Goal: Task Accomplishment & Management: Manage account settings

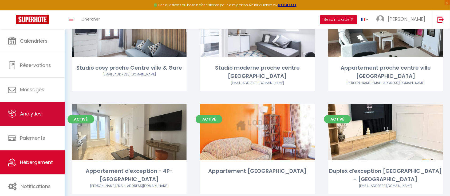
scroll to position [401, 0]
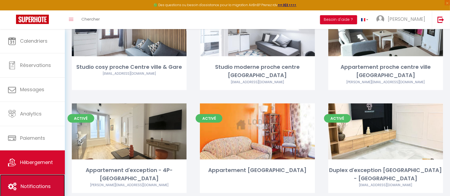
click at [37, 184] on span "Notifications" at bounding box center [36, 186] width 30 height 7
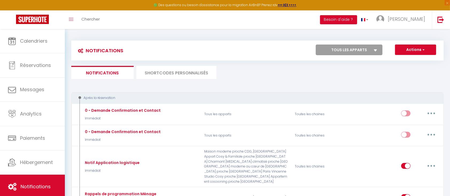
click at [167, 72] on li "SHORTCODES PERSONNALISÉS" at bounding box center [176, 72] width 80 height 13
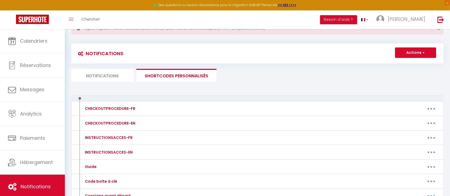
scroll to position [5, 0]
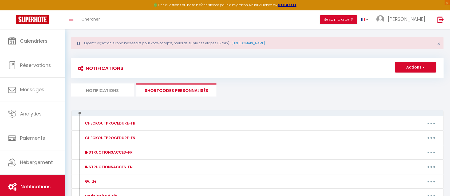
click at [100, 90] on li "Notifications" at bounding box center [102, 90] width 62 height 13
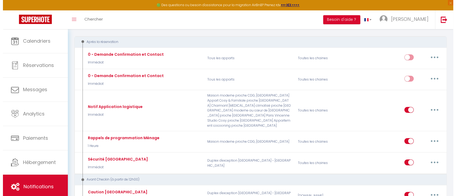
scroll to position [79, 0]
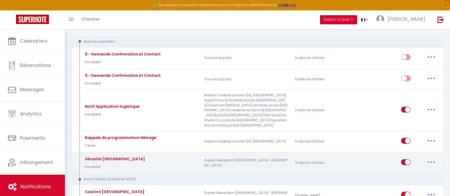
click at [430, 158] on button "button" at bounding box center [431, 162] width 15 height 9
click at [414, 170] on link "Editer" at bounding box center [417, 174] width 39 height 9
type input "Sécurité [GEOGRAPHIC_DATA]"
select select "Immédiat"
select select "if_booking_is_paid"
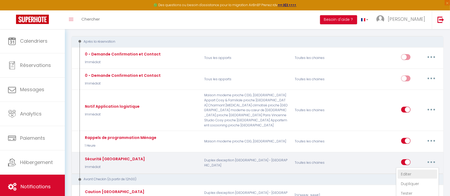
checkbox input "true"
checkbox input "false"
radio input "true"
type input "[ Urgent] Confirmation réservation"
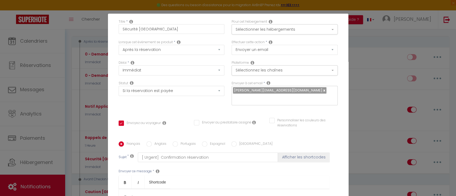
scroll to position [0, 0]
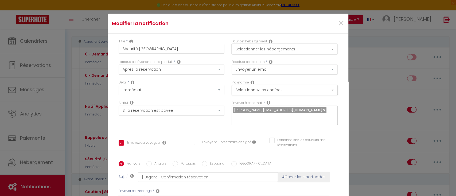
click at [254, 51] on button "Sélectionner les hébergements" at bounding box center [284, 49] width 106 height 10
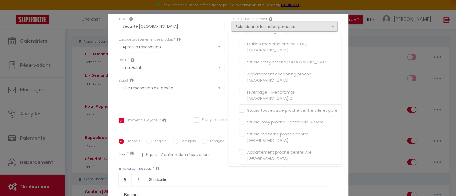
scroll to position [76, 0]
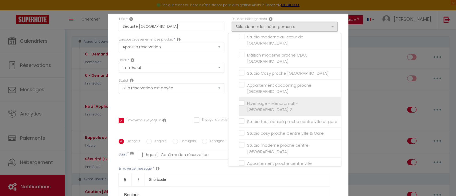
click at [239, 104] on input "Hivernage - Menaramall - [GEOGRAPHIC_DATA] 2" at bounding box center [290, 106] width 102 height 5
checkbox input "true"
checkbox input "false"
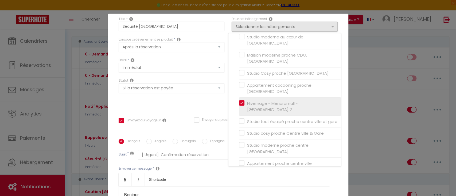
checkbox input "false"
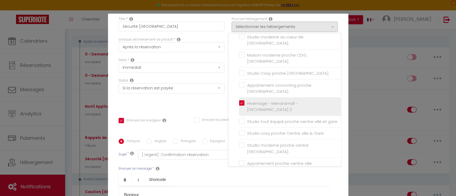
checkbox input "false"
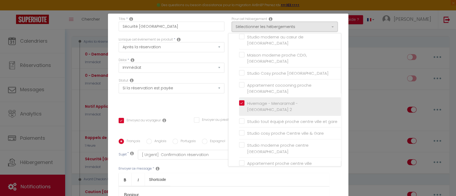
checkbox input "false"
checkbox input "true"
checkbox input "false"
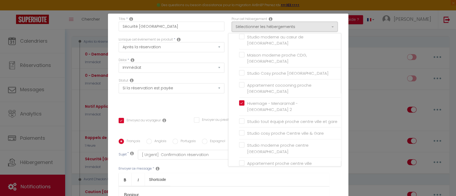
click at [192, 98] on div "Statut Aucun Si la réservation est payée Si réservation non payée Si la caution…" at bounding box center [171, 93] width 113 height 30
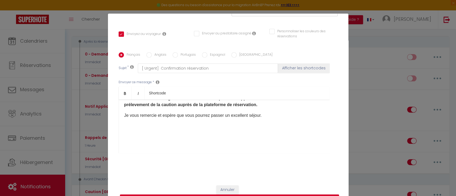
scroll to position [27, 0]
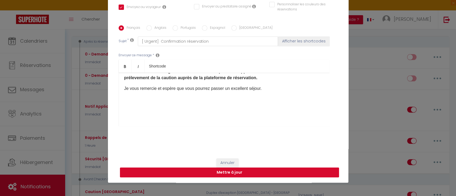
click at [224, 175] on button "Mettre à jour" at bounding box center [229, 173] width 219 height 10
checkbox input "true"
checkbox input "false"
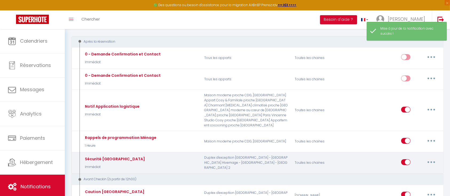
click at [429, 158] on button "button" at bounding box center [431, 162] width 15 height 9
click at [404, 170] on link "Editer" at bounding box center [417, 174] width 39 height 9
type input "Sécurité [GEOGRAPHIC_DATA]"
select select "Immédiat"
select select "if_booking_is_paid"
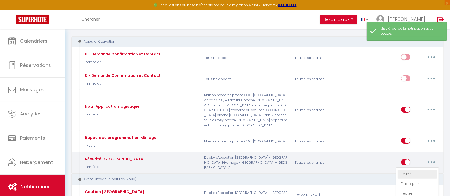
checkbox input "true"
checkbox input "false"
radio input "true"
type input "[ Urgent] Confirmation réservation"
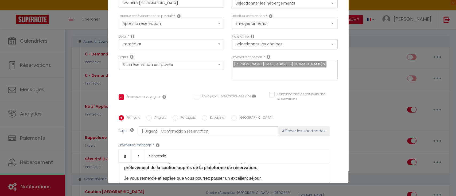
scroll to position [0, 0]
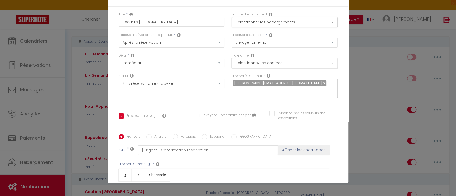
click at [255, 62] on button "Sélectionnez les chaînes" at bounding box center [284, 63] width 106 height 10
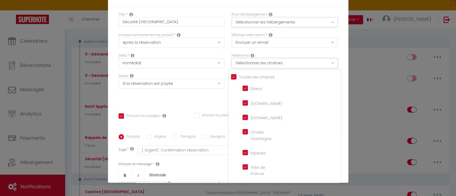
click at [255, 62] on button "Sélectionnez les chaînes" at bounding box center [284, 63] width 106 height 10
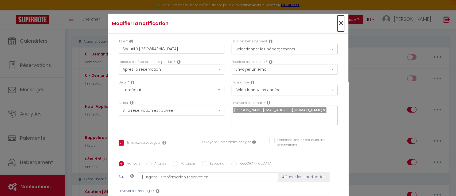
drag, startPoint x: 333, startPoint y: 25, endPoint x: 331, endPoint y: 23, distance: 3.0
click at [337, 23] on span "×" at bounding box center [340, 23] width 7 height 16
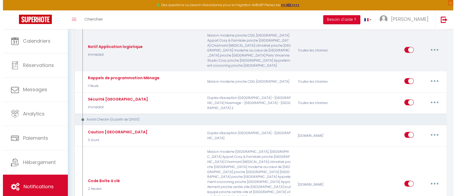
scroll to position [160, 0]
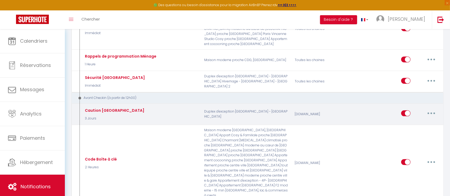
click at [430, 109] on button "button" at bounding box center [431, 113] width 15 height 9
click at [414, 121] on link "Editer" at bounding box center [417, 125] width 39 height 9
type input "Caution [GEOGRAPHIC_DATA]"
select select "3 Jours"
checkbox input "true"
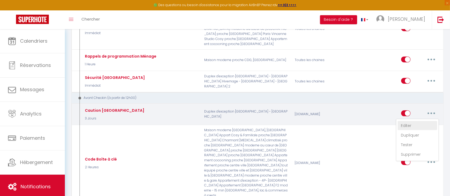
checkbox input "false"
checkbox input "true"
type input "Urgent Caution"
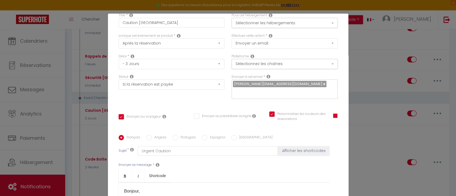
scroll to position [0, 0]
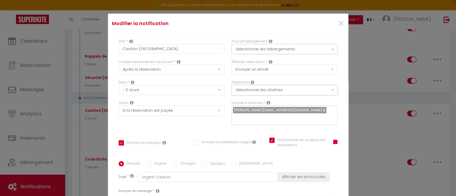
click at [260, 91] on button "Sélectionnez les chaînes" at bounding box center [284, 90] width 106 height 10
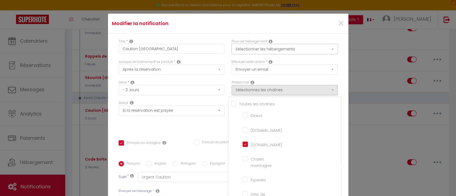
click at [255, 44] on button "Sélectionner les hébergements" at bounding box center [284, 49] width 106 height 10
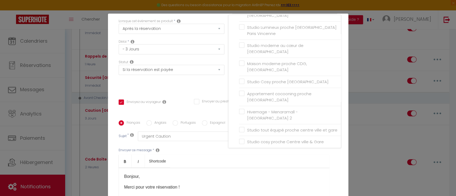
scroll to position [41, 0]
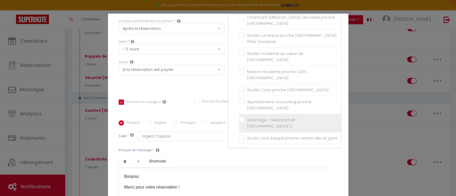
click at [239, 120] on input "Hivernage - Menaramall - [GEOGRAPHIC_DATA] 2" at bounding box center [290, 122] width 102 height 5
checkbox input "true"
checkbox input "false"
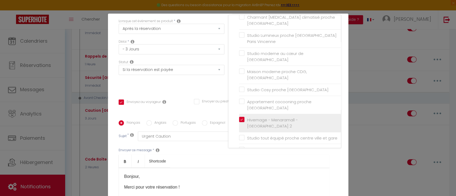
checkbox input "false"
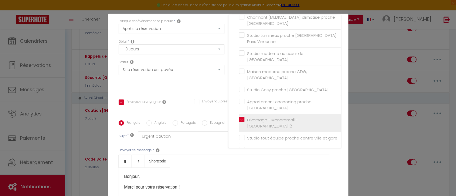
checkbox input "false"
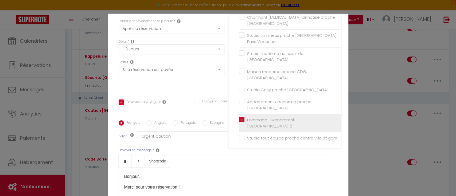
checkbox input "false"
checkbox input "true"
checkbox input "false"
checkbox input "true"
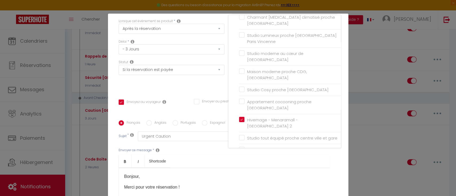
click at [204, 86] on div "Statut Aucun Si la réservation est payée Si réservation non payée Si la caution…" at bounding box center [171, 75] width 113 height 30
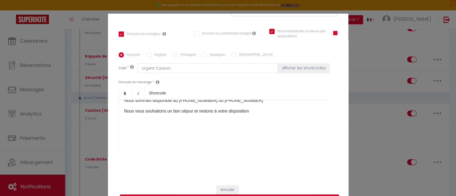
scroll to position [27, 0]
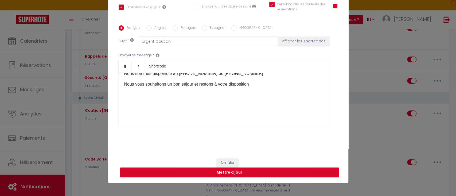
click at [239, 172] on button "Mettre à jour" at bounding box center [229, 173] width 219 height 10
checkbox input "true"
checkbox input "false"
checkbox input "true"
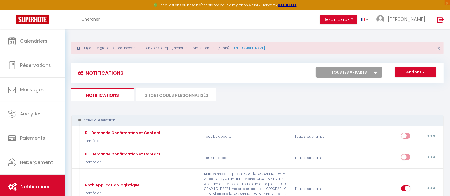
scroll to position [0, 0]
click at [190, 98] on li "SHORTCODES PERSONNALISÉS" at bounding box center [176, 95] width 80 height 13
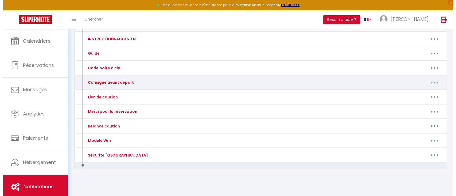
scroll to position [133, 0]
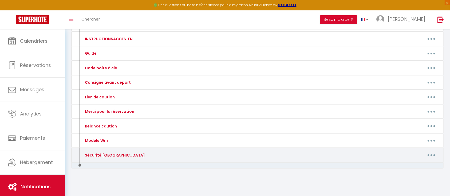
click at [433, 154] on button "button" at bounding box center [431, 155] width 15 height 9
click at [409, 168] on link "Editer" at bounding box center [417, 167] width 39 height 9
type input "Sécurité [GEOGRAPHIC_DATA]"
type textarea "Sécurité [GEOGRAPHIC_DATA]"
type textarea "Loremip, Dolor sita conse adipiscinge ! Sedd eius tempor in utlabor et dolo mag…"
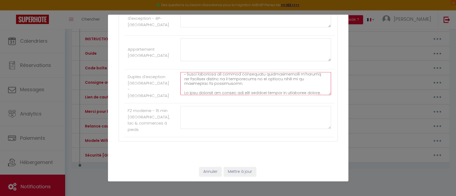
scroll to position [135, 0]
drag, startPoint x: 179, startPoint y: 151, endPoint x: 322, endPoint y: 92, distance: 153.7
click at [322, 92] on div at bounding box center [255, 86] width 158 height 28
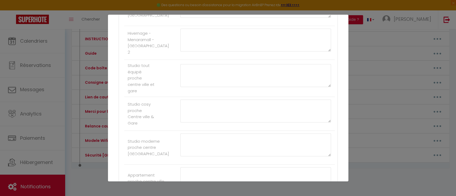
scroll to position [344, 0]
click at [187, 41] on textarea at bounding box center [255, 40] width 151 height 23
paste textarea "Loremip, Dolor sita conse adipiscinge ! Sedd eius tempor in utlabor et dolo mag…"
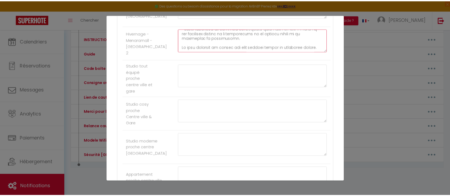
scroll to position [549, 0]
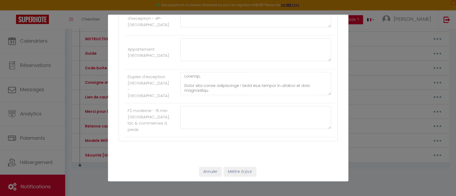
type textarea "Loremip, Dolor sita conse adipiscinge ! Sedd eius tempor in utlabor et dolo mag…"
click at [232, 176] on button "Mettre à jour" at bounding box center [240, 171] width 32 height 9
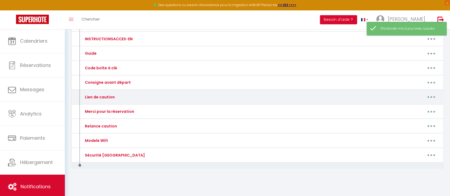
scroll to position [0, 0]
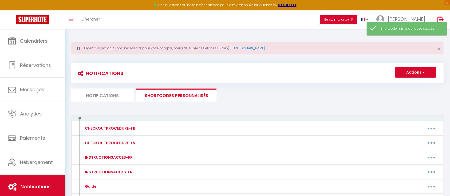
click at [115, 96] on li "Notifications" at bounding box center [102, 95] width 62 height 13
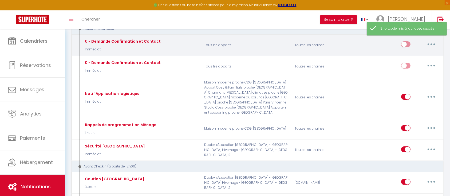
scroll to position [94, 0]
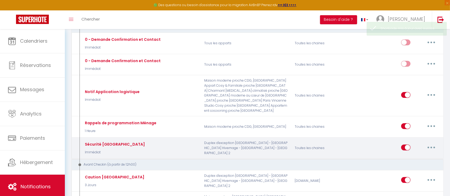
click at [433, 143] on button "button" at bounding box center [431, 147] width 15 height 9
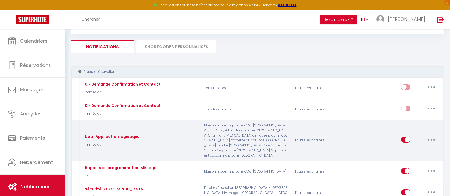
scroll to position [40, 0]
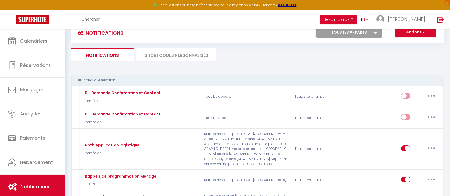
click at [190, 56] on li "SHORTCODES PERSONNALISÉS" at bounding box center [176, 54] width 80 height 13
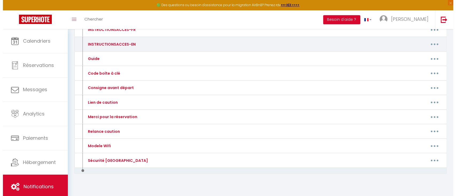
scroll to position [130, 0]
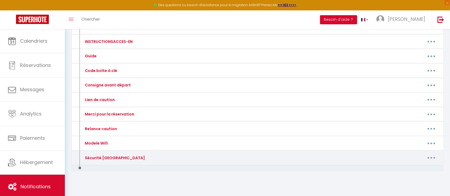
click at [428, 156] on button "button" at bounding box center [431, 158] width 15 height 9
click at [412, 168] on link "Editer" at bounding box center [417, 169] width 39 height 9
type input "Sécurité [GEOGRAPHIC_DATA]"
type textarea "Sécurité [GEOGRAPHIC_DATA]"
type textarea "Loremip, Dolor sita conse adipiscinge ! Sedd eius tempor in utlabor et dolo mag…"
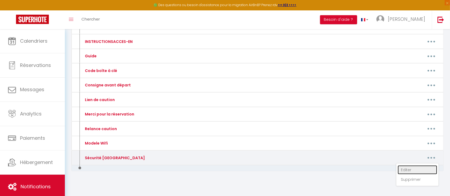
type textarea "Loremip, Dolor sita conse adipiscinge ! Sedd eius tempor in utlabor et dolo mag…"
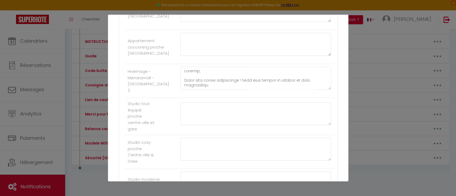
scroll to position [306, 0]
click at [236, 82] on textarea at bounding box center [255, 77] width 151 height 23
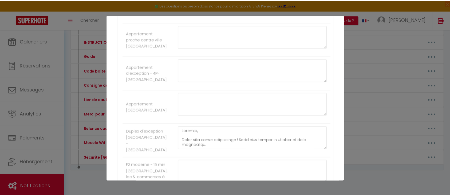
scroll to position [549, 0]
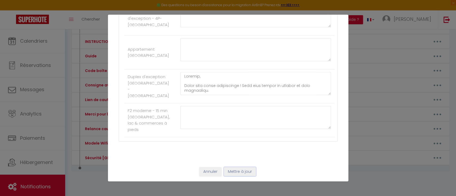
click at [233, 173] on button "Mettre à jour" at bounding box center [240, 171] width 32 height 9
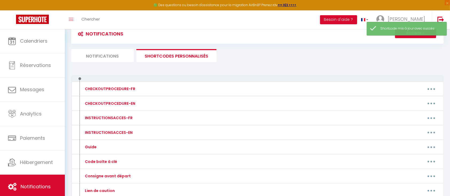
scroll to position [0, 0]
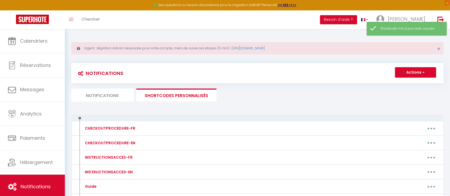
click at [104, 98] on li "Notifications" at bounding box center [102, 95] width 62 height 13
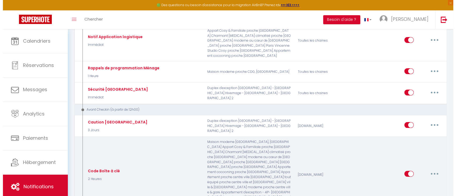
scroll to position [146, 0]
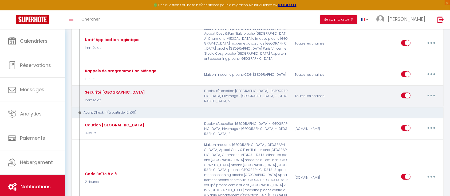
click at [431, 91] on button "button" at bounding box center [431, 95] width 15 height 9
click at [412, 103] on link "Editer" at bounding box center [417, 107] width 39 height 9
type input "Sécurité [GEOGRAPHIC_DATA]"
select select "Immédiat"
select select "if_booking_is_paid"
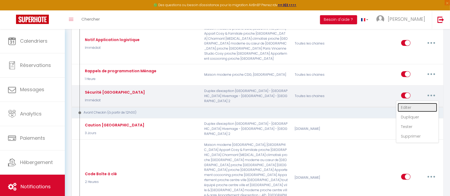
checkbox input "true"
checkbox input "false"
radio input "true"
type input "[ Urgent] Confirmation réservation"
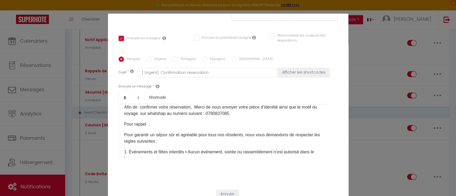
scroll to position [27, 0]
click at [221, 114] on p "Afin de confirmer votre réservation, Merci de nous envoyer votre pièce d’identi…" at bounding box center [224, 110] width 200 height 13
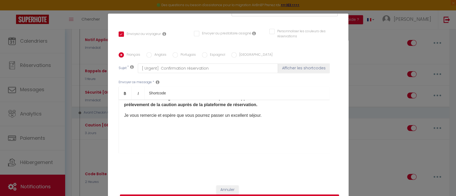
scroll to position [27, 0]
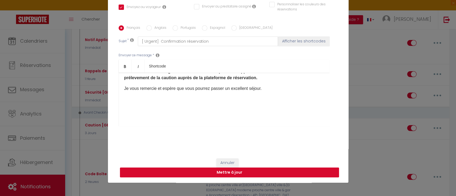
click at [244, 175] on button "Mettre à jour" at bounding box center [229, 173] width 219 height 10
checkbox input "true"
checkbox input "false"
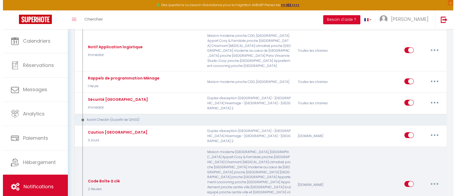
scroll to position [138, 0]
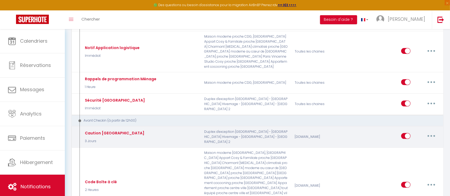
click at [431, 132] on button "button" at bounding box center [431, 136] width 15 height 9
click at [410, 144] on link "Editer" at bounding box center [417, 148] width 39 height 9
type input "Caution [GEOGRAPHIC_DATA]"
select select "3 Jours"
select select "if_booking_is_paid"
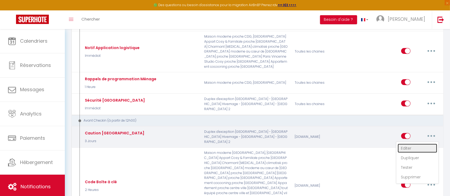
checkbox input "true"
checkbox input "false"
checkbox input "true"
radio input "true"
type input "Urgent Caution"
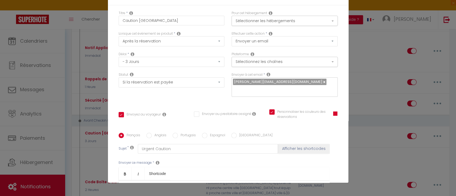
scroll to position [0, 0]
click at [266, 22] on button "Sélectionner les hébergements" at bounding box center [284, 22] width 106 height 10
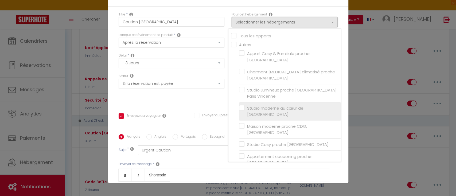
scroll to position [111, 0]
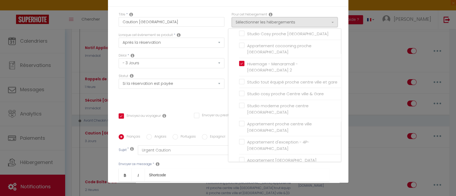
click at [199, 101] on div "Statut Aucun Si la réservation est payée Si réservation non payée Si la caution…" at bounding box center [171, 89] width 113 height 30
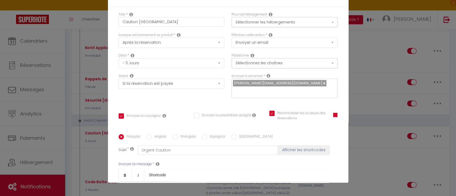
scroll to position [109, 0]
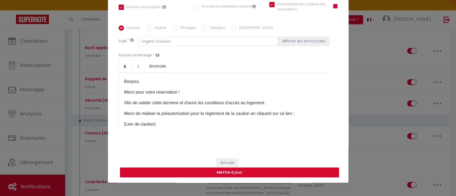
click at [222, 172] on button "Mettre à jour" at bounding box center [229, 173] width 219 height 10
checkbox input "true"
checkbox input "false"
checkbox input "true"
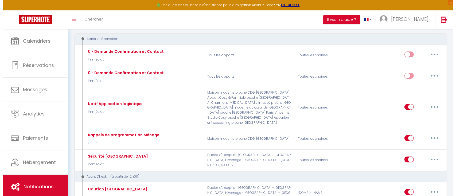
scroll to position [104, 0]
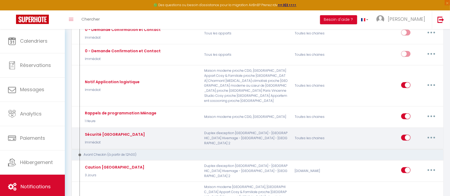
click at [433, 133] on button "button" at bounding box center [431, 137] width 15 height 9
click at [409, 145] on link "Editer" at bounding box center [417, 149] width 39 height 9
type input "Sécurité [GEOGRAPHIC_DATA]"
select select "Immédiat"
select select "if_booking_is_paid"
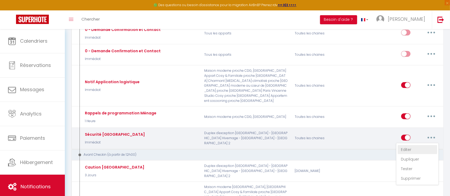
checkbox input "true"
checkbox input "false"
radio input "true"
type input "[ Urgent] Confirmation réservation"
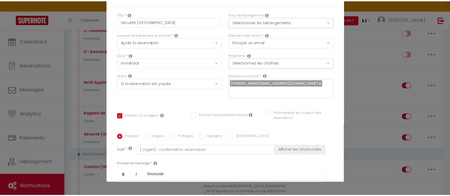
scroll to position [0, 0]
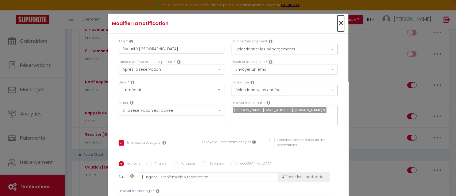
click at [337, 26] on span "×" at bounding box center [340, 23] width 7 height 16
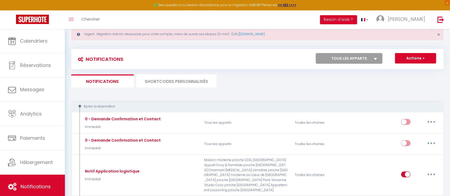
scroll to position [14, 0]
click at [177, 82] on li "SHORTCODES PERSONNALISÉS" at bounding box center [176, 81] width 80 height 13
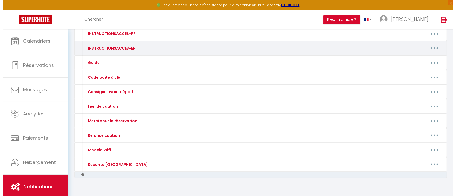
scroll to position [133, 0]
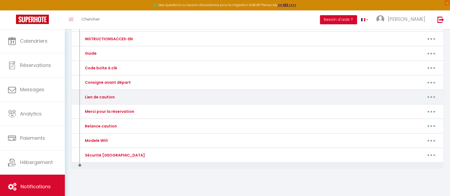
click at [432, 96] on icon "button" at bounding box center [431, 97] width 2 height 2
click at [407, 106] on link "Editer" at bounding box center [417, 109] width 39 height 9
type input "Lien de caution"
type textarea "Envoie du lien de caution 2 jours avant le check in"
type textarea "[DEPOSITLINK]"
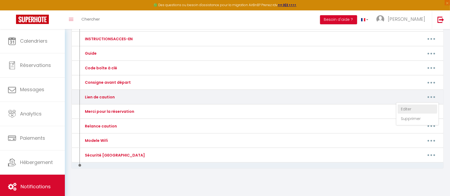
type textarea "[DEPOSITLINK]"
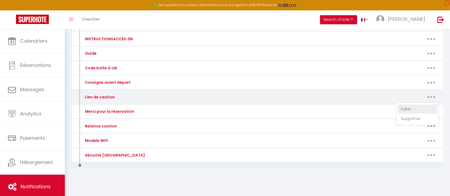
type textarea "[DEPOSITLINK]"
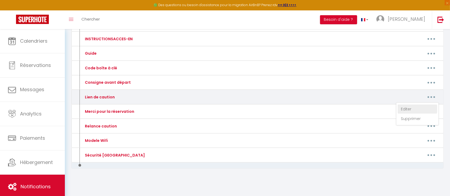
type textarea "[DEPOSITLINK]"
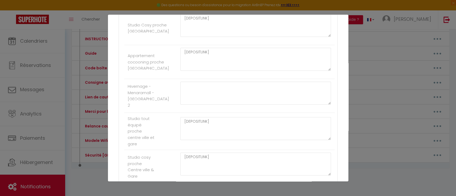
scroll to position [291, 0]
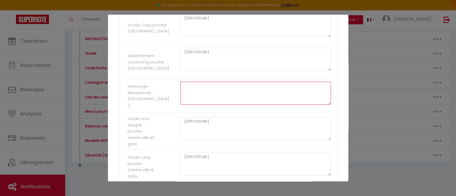
click at [196, 96] on textarea at bounding box center [255, 93] width 151 height 23
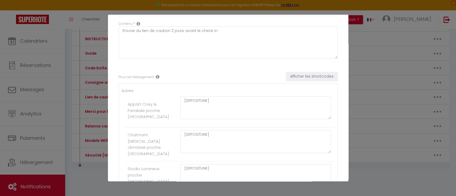
scroll to position [0, 0]
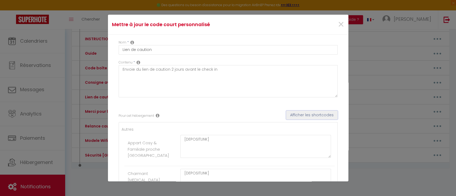
click at [294, 115] on button "Afficher les shortcodes" at bounding box center [312, 115] width 52 height 9
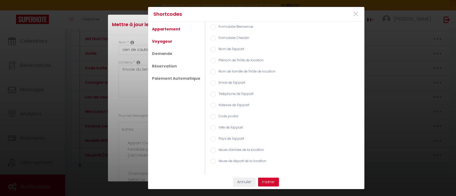
click at [165, 41] on link "Voyageur" at bounding box center [162, 42] width 26 height 10
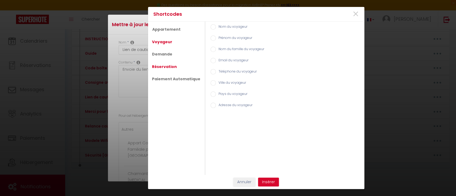
click at [164, 66] on link "Réservation" at bounding box center [164, 67] width 30 height 10
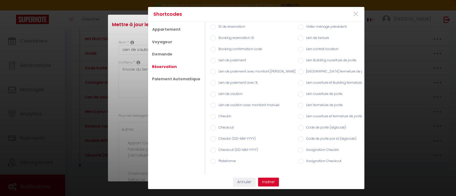
click at [211, 93] on input "Lien de caution" at bounding box center [212, 94] width 5 height 5
radio input "true"
click at [271, 184] on button "Insérer" at bounding box center [268, 182] width 21 height 9
type textarea "[DEPOSITLINK]"
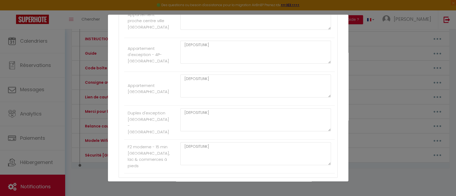
scroll to position [549, 0]
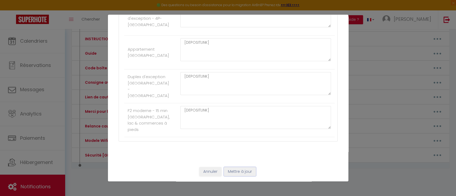
click at [239, 172] on button "Mettre à jour" at bounding box center [240, 171] width 32 height 9
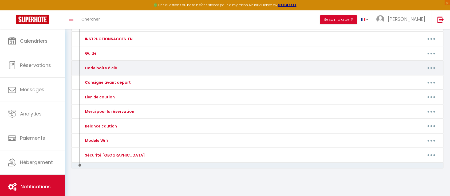
click at [427, 66] on button "button" at bounding box center [431, 68] width 15 height 9
click at [410, 79] on link "Editer" at bounding box center [417, 80] width 39 height 9
type input "Code boîte à clé"
type textarea "Voici le code boîte à clé de l'appartement"
type textarea "Comme prévu l'entrée dans le logement se fait de façon autonome. L'adresse du l…"
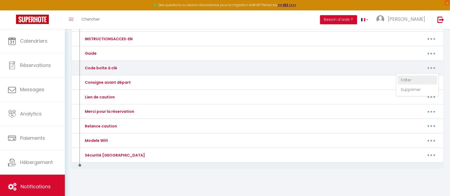
type textarea "Comme prévu l'entrée dans le logement se fait de façon autonome. L'adresse du l…"
type textarea "Hello! Nous sommes ravis de vous accueillir pour votre séjour. Votre heure d'ar…"
type textarea "Bonjour ! Bienvenue dans notre logement ! Nous sommes ravis de vous accueillir …"
type textarea "Comme prévu l'entrée dans le logement se fait de façon autonome. L'adresse du l…"
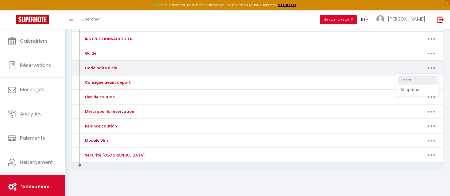
type textarea "Bonjour ! Bienvenue dans notre logement ! Nous sommes ravis de vous accueillir …"
type textarea "Bonjour, Bienvenue dans notre logement ! Nous sommes ravis de vous accueillir p…"
type textarea "Bonjour ! Bienvenue dans notre logement ! Nous sommes ravis de vous accueillir …"
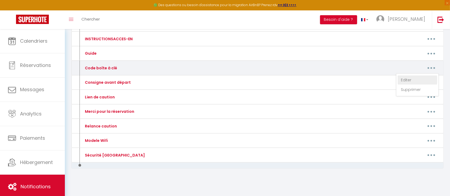
type textarea "Bonjour ! Bienvenue dans notre logement ! Nous sommes ravis de vous accueillir …"
type textarea "Bonsoir je vous remercie pour votre réservation. L’adresse du logement est : Ré…"
type textarea "Bonjour ! Bienvenue dans notre logement ! Nous sommes ravis de vous accueillir …"
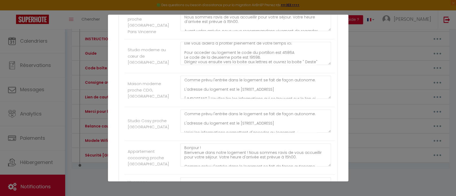
scroll to position [41, 0]
click at [238, 125] on textarea "Comme prévu l'entrée dans le logement se fait de façon autonome. L'adresse du l…" at bounding box center [255, 121] width 151 height 23
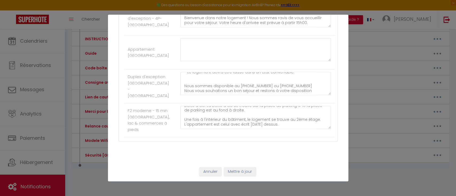
scroll to position [549, 0]
type textarea "Comme prévu l'entrée dans le logement se fait de façon autonome. L'adresse du l…"
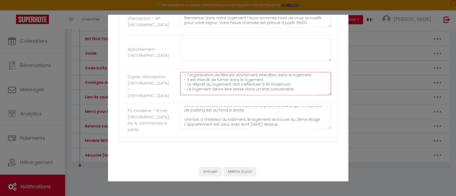
scroll to position [0, 0]
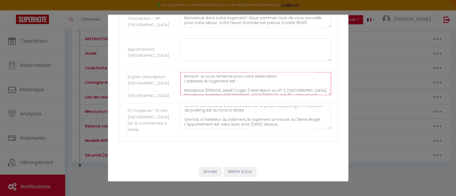
drag, startPoint x: 306, startPoint y: 86, endPoint x: 181, endPoint y: 64, distance: 126.3
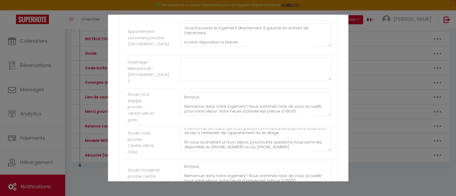
scroll to position [314, 0]
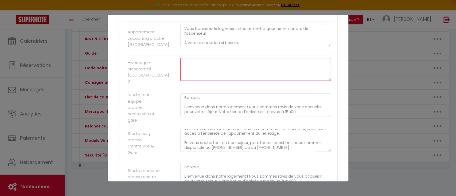
click at [203, 74] on textarea at bounding box center [255, 69] width 151 height 23
paste textarea "Bonsoir je vous remercie pour votre réservation. L’adresse du logement est : Ré…"
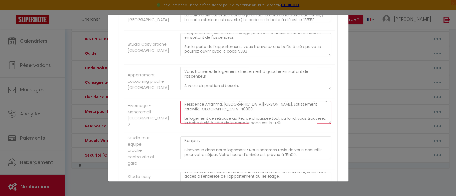
scroll to position [22, 0]
drag, startPoint x: 203, startPoint y: 121, endPoint x: 222, endPoint y: 117, distance: 19.6
click at [222, 117] on textarea "Bonsoir je vous remercie pour votre réservation. L’adresse du logement est : Ré…" at bounding box center [255, 112] width 151 height 23
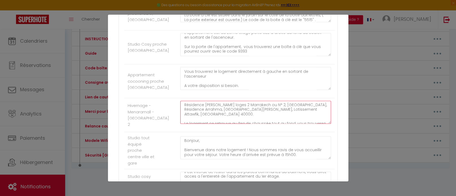
scroll to position [10, 0]
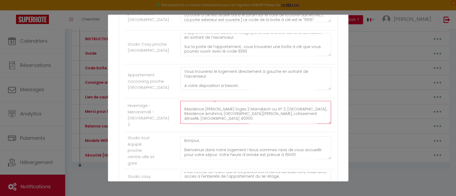
drag, startPoint x: 203, startPoint y: 110, endPoint x: 221, endPoint y: 112, distance: 18.7
click at [221, 112] on textarea "Bonsoir je vous remercie pour votre réservation. L’adresse du logement est : Ré…" at bounding box center [255, 112] width 151 height 23
click at [260, 111] on textarea "Bonsoir je vous remercie pour votre réservation. L’adresse du logement est : Ré…" at bounding box center [255, 112] width 151 height 23
drag, startPoint x: 260, startPoint y: 111, endPoint x: 279, endPoint y: 117, distance: 19.3
click at [279, 117] on textarea "Bonsoir je vous remercie pour votre réservation. L’adresse du logement est : Ré…" at bounding box center [255, 112] width 151 height 23
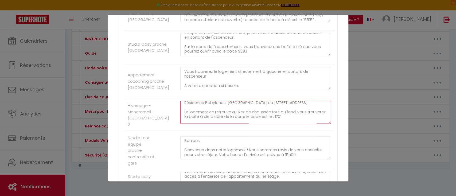
scroll to position [79, 0]
drag, startPoint x: 182, startPoint y: 118, endPoint x: 234, endPoint y: 110, distance: 52.1
click at [234, 110] on textarea "Bonsoir je vous remercie pour votre réservation. L’adresse du logement est : Ré…" at bounding box center [255, 112] width 151 height 23
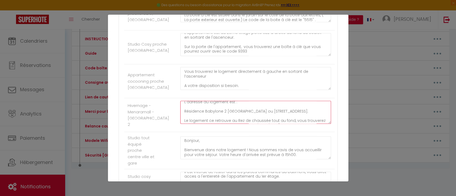
scroll to position [0, 0]
click at [228, 122] on textarea "Bonsoir je vous remercie pour votre réservation. L’adresse du logement est : Ré…" at bounding box center [255, 112] width 151 height 23
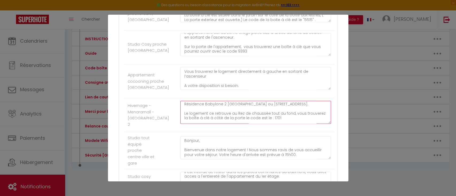
scroll to position [23, 0]
drag, startPoint x: 183, startPoint y: 112, endPoint x: 295, endPoint y: 116, distance: 112.1
click at [295, 116] on textarea "Bonsoir je vous remercie pour votre réservation. L’adresse du logement est : Ré…" at bounding box center [255, 112] width 151 height 23
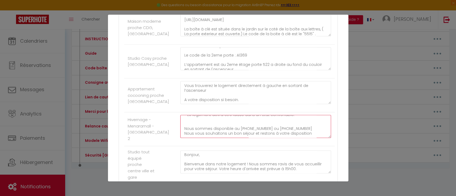
scroll to position [60, 0]
type textarea "Bonsoir je vous remercie pour votre réservation. L’adresse du logement est : Ré…"
drag, startPoint x: 249, startPoint y: 66, endPoint x: 166, endPoint y: 116, distance: 97.4
click at [166, 116] on li "Hivernage - Menaramall - Babylone 2 Bonsoir je vous remercie pour votre réserva…" at bounding box center [229, 129] width 210 height 34
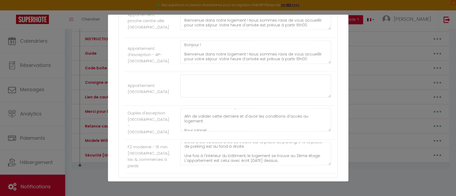
scroll to position [43, 0]
drag, startPoint x: 211, startPoint y: 129, endPoint x: 181, endPoint y: 122, distance: 30.6
click at [181, 122] on textarea "Bonsoir je vous remercie pour votre réservation. L’adresse du logement est : Ré…" at bounding box center [255, 119] width 151 height 23
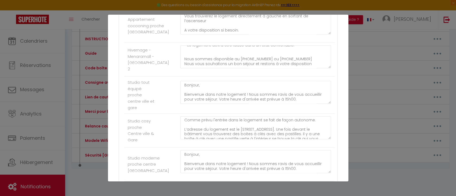
scroll to position [326, 0]
type textarea "Bonsoir je vous remercie pour votre réservation. L’adresse du logement est : Ré…"
click at [241, 55] on textarea "Bonsoir je vous remercie pour votre réservation. L’adresse du logement est : Ré…" at bounding box center [255, 58] width 151 height 23
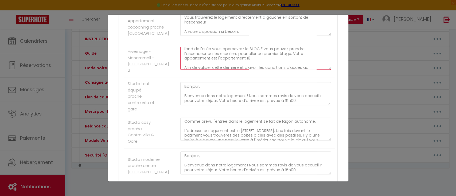
scroll to position [32, 0]
click at [251, 64] on textarea "Bonsoir je vous remercie pour votre réservation. L’adresse du logement est : Ré…" at bounding box center [255, 58] width 151 height 23
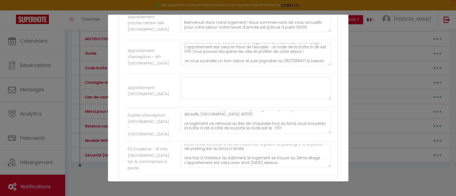
scroll to position [549, 0]
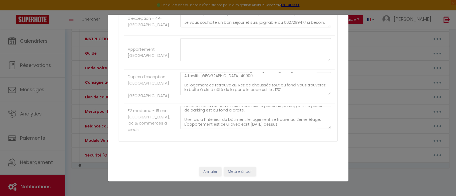
type textarea "Loremip do sita consecte adip elits doeiusmodte. I’utlabor et dolorema ali : En…"
click at [235, 171] on button "Mettre à jour" at bounding box center [240, 171] width 32 height 9
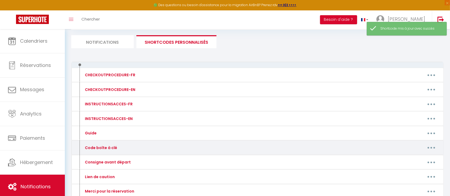
scroll to position [0, 0]
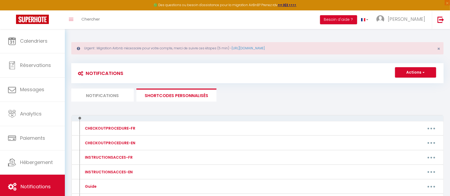
click at [110, 96] on li "Notifications" at bounding box center [102, 95] width 62 height 13
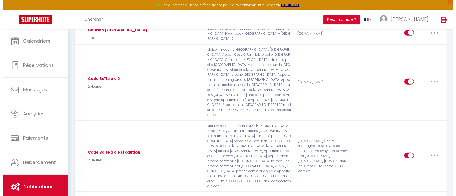
scroll to position [241, 0]
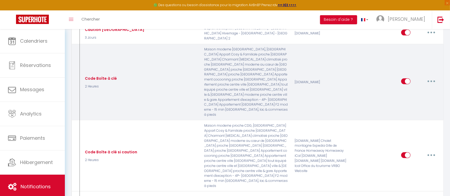
click at [429, 77] on button "button" at bounding box center [431, 81] width 15 height 9
click at [401, 89] on link "Editer" at bounding box center [417, 93] width 39 height 9
type input "Code Boîte à clé"
select select "2 Heures"
checkbox input "true"
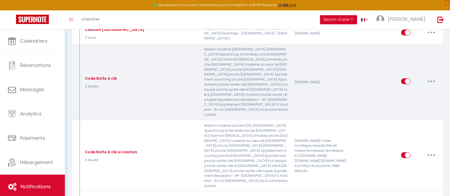
checkbox input "false"
type input "Code Boîte à clés"
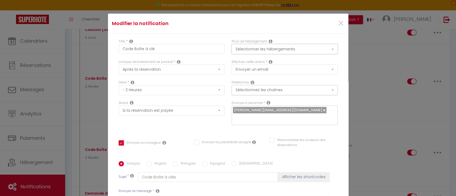
click at [265, 47] on button "Sélectionner les hébergements" at bounding box center [284, 49] width 106 height 10
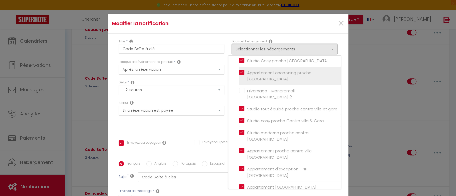
scroll to position [28, 0]
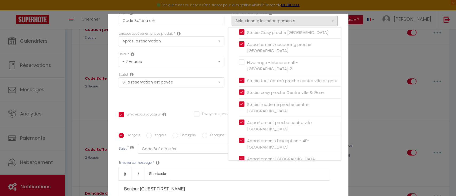
click at [382, 118] on div "Modifier la notification × Titre * Code Boîte à clé Pour cet hébergement Sélect…" at bounding box center [228, 98] width 456 height 196
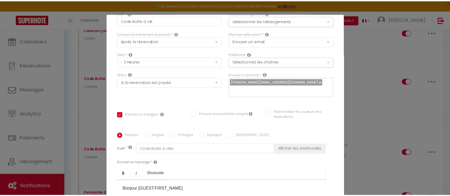
scroll to position [0, 0]
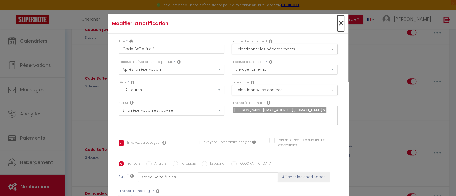
click at [337, 24] on span "×" at bounding box center [340, 23] width 7 height 16
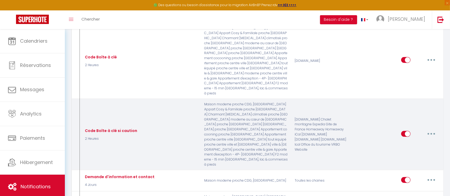
scroll to position [263, 0]
click at [432, 129] on button "button" at bounding box center [431, 133] width 15 height 9
click at [411, 141] on link "Editer" at bounding box center [417, 145] width 39 height 9
type input "Code Boîte à clé si caution"
select select "if_deposit_is_paid"
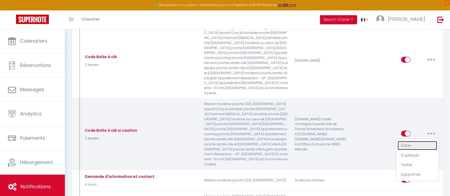
checkbox input "true"
checkbox input "false"
checkbox input "true"
type input "Code Boîte à clés"
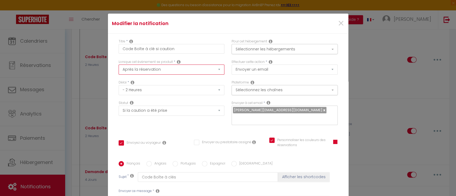
click at [175, 71] on select "Après la réservation Avant Checkin (à partir de 12h00) Après Checkin (à partir …" at bounding box center [171, 70] width 106 height 10
click at [310, 21] on div "×" at bounding box center [308, 24] width 80 height 12
click at [337, 25] on span "×" at bounding box center [340, 23] width 7 height 16
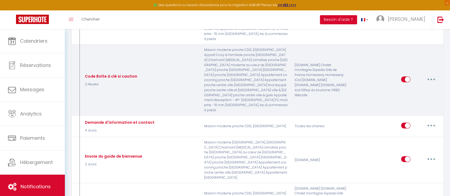
scroll to position [342, 0]
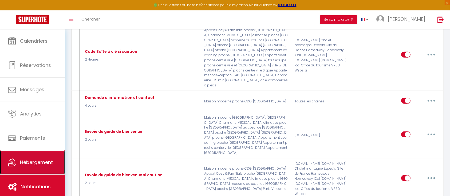
click at [48, 163] on span "Hébergement" at bounding box center [36, 162] width 33 height 7
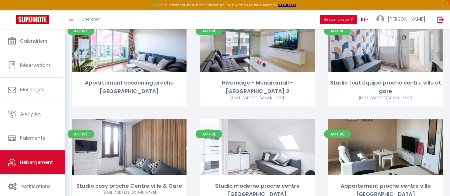
scroll to position [284, 0]
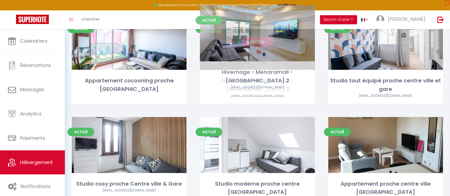
click at [255, 37] on link "Editer" at bounding box center [257, 42] width 32 height 11
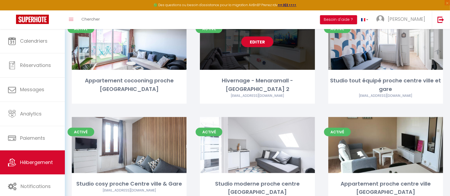
click at [255, 37] on link "Editer" at bounding box center [257, 42] width 32 height 11
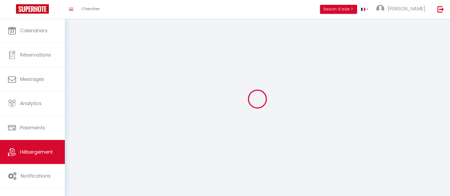
select select "28"
select select
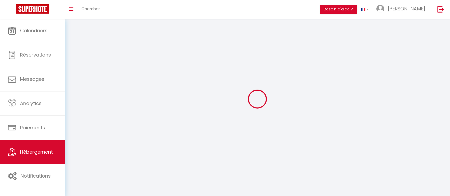
select select
checkbox input "false"
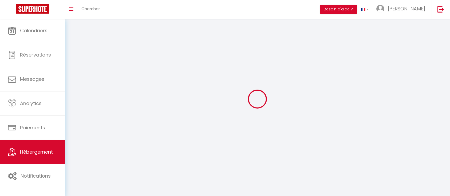
checkbox input "false"
select select
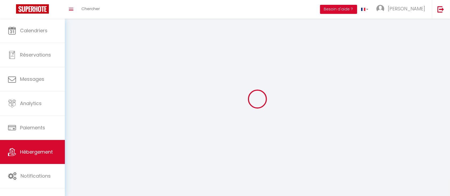
select select
checkbox input "false"
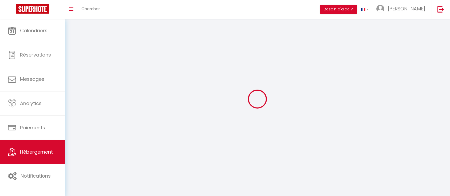
checkbox input "false"
select select
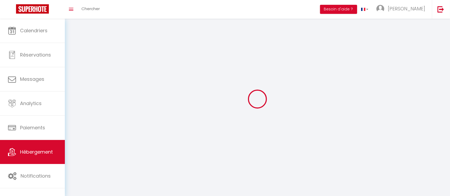
select select
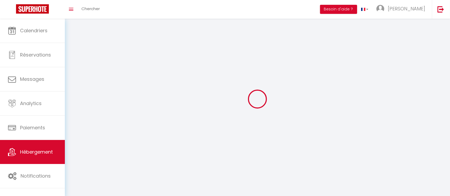
select select
checkbox input "false"
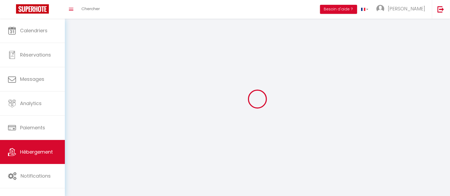
select select
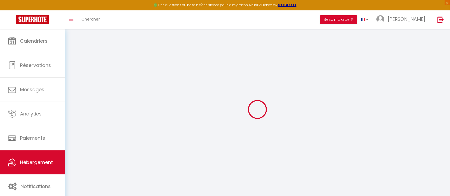
select select
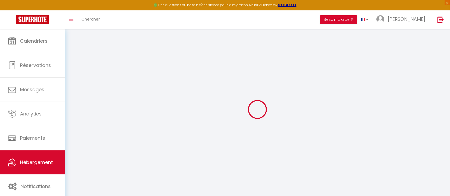
select select
checkbox input "false"
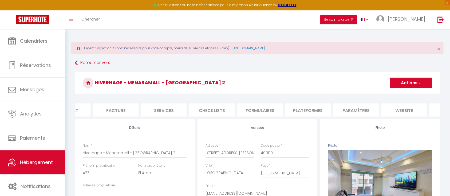
scroll to position [0, 115]
click at [418, 113] on li "Journal" at bounding box center [414, 110] width 45 height 13
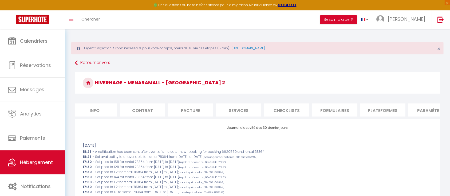
scroll to position [0, 3]
click at [119, 108] on ul "Info Contrat Facture Services Checklists Formulaires Plateformes Paramètres web…" at bounding box center [257, 110] width 365 height 13
click at [147, 112] on li "Contrat" at bounding box center [142, 110] width 45 height 13
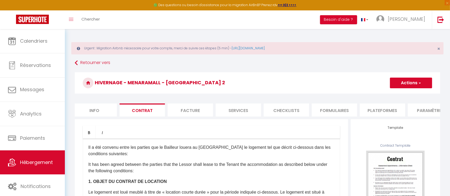
click at [104, 107] on li "Info" at bounding box center [94, 110] width 45 height 13
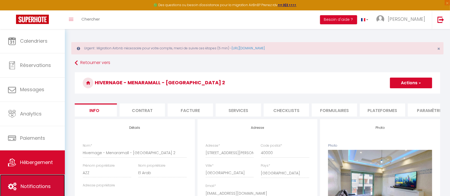
click at [45, 183] on link "Notifications" at bounding box center [32, 187] width 65 height 24
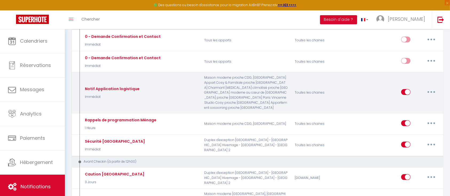
scroll to position [90, 0]
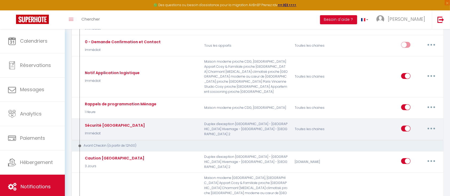
click at [428, 124] on button "button" at bounding box center [431, 128] width 15 height 9
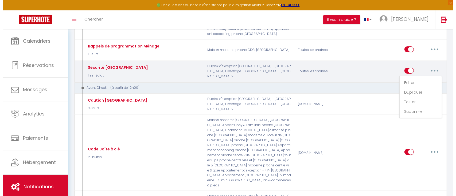
scroll to position [156, 0]
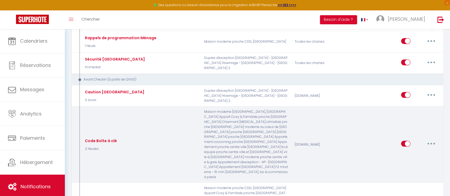
click at [429, 140] on button "button" at bounding box center [431, 144] width 15 height 9
click at [403, 152] on link "Editer" at bounding box center [417, 156] width 39 height 9
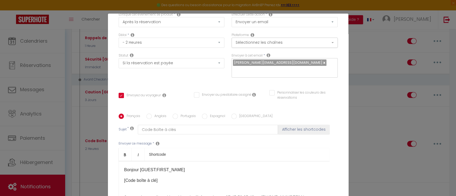
scroll to position [28, 0]
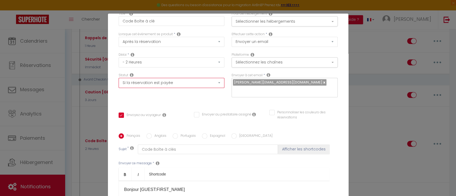
click at [154, 83] on select "Aucun Si la réservation est payée Si réservation non payée Si la caution a été …" at bounding box center [171, 83] width 106 height 10
click at [118, 78] on select "Aucun Si la réservation est payée Si réservation non payée Si la caution a été …" at bounding box center [171, 83] width 106 height 10
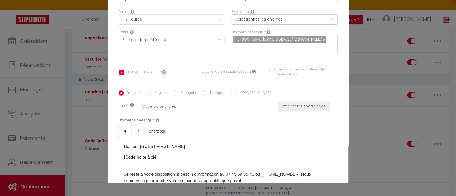
scroll to position [41, 0]
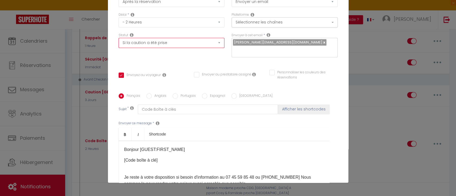
click at [175, 41] on select "Aucun Si la réservation est payée Si réservation non payée Si la caution a été …" at bounding box center [171, 43] width 106 height 10
click at [118, 38] on select "Aucun Si la réservation est payée Si réservation non payée Si la caution a été …" at bounding box center [171, 43] width 106 height 10
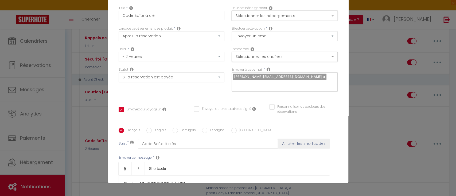
click at [272, 16] on button "Sélectionner les hébergements" at bounding box center [284, 16] width 106 height 10
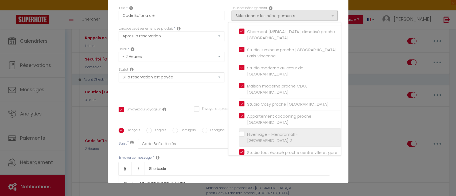
scroll to position [34, 0]
click at [239, 128] on li "Hivernage - Menaramall - [GEOGRAPHIC_DATA] 2" at bounding box center [290, 137] width 102 height 18
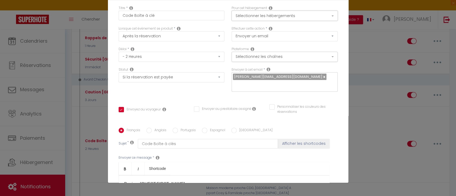
click at [258, 13] on button "Sélectionner les hébergements" at bounding box center [284, 16] width 106 height 10
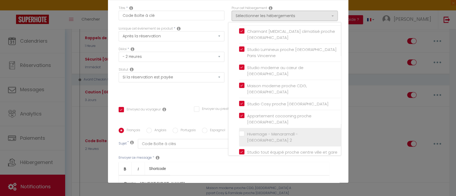
click at [239, 134] on input "Hivernage - Menaramall - [GEOGRAPHIC_DATA] 2" at bounding box center [290, 136] width 102 height 5
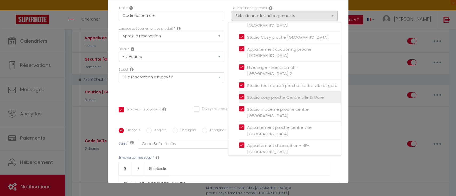
scroll to position [111, 0]
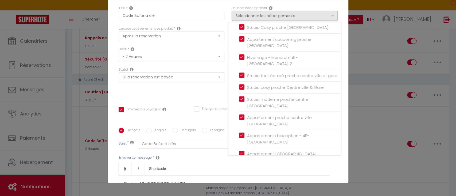
click at [239, 166] on input "Duplex d'exception [GEOGRAPHIC_DATA] - [GEOGRAPHIC_DATA]" at bounding box center [290, 168] width 102 height 5
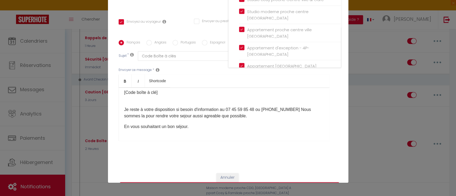
scroll to position [109, 0]
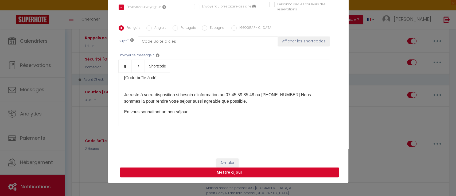
click at [250, 172] on button "Mettre à jour" at bounding box center [229, 173] width 219 height 10
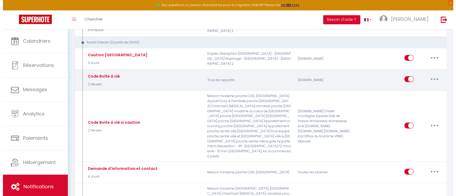
scroll to position [193, 0]
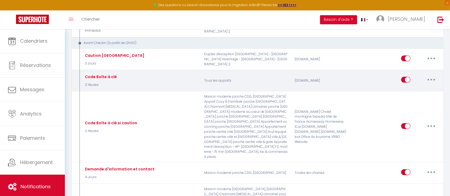
click at [435, 76] on button "button" at bounding box center [431, 80] width 15 height 9
click at [412, 88] on link "Editer" at bounding box center [417, 92] width 39 height 9
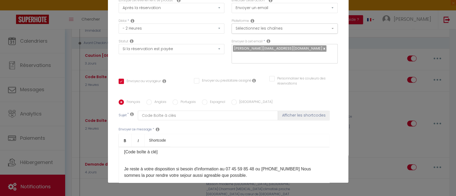
scroll to position [34, 0]
click at [145, 51] on select "Aucun Si la réservation est payée Si réservation non payée Si la caution a été …" at bounding box center [171, 50] width 106 height 10
click at [118, 45] on select "Aucun Si la réservation est payée Si réservation non payée Si la caution a été …" at bounding box center [171, 50] width 106 height 10
click at [151, 46] on select "Aucun Si la réservation est payée Si réservation non payée Si la caution a été …" at bounding box center [171, 50] width 106 height 10
click at [118, 45] on select "Aucun Si la réservation est payée Si réservation non payée Si la caution a été …" at bounding box center [171, 50] width 106 height 10
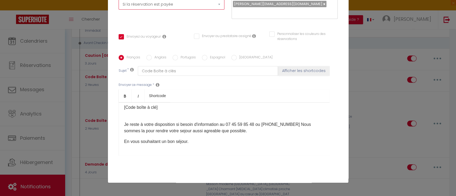
scroll to position [109, 0]
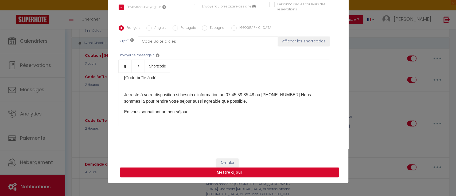
click at [219, 174] on button "Mettre à jour" at bounding box center [229, 173] width 219 height 10
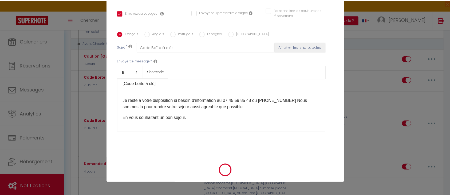
scroll to position [103, 0]
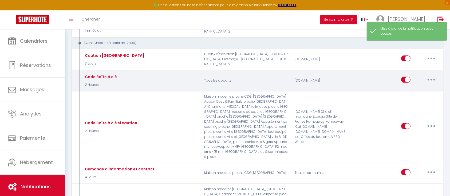
click at [433, 76] on button "button" at bounding box center [431, 80] width 15 height 9
click at [418, 97] on link "Dupliquer" at bounding box center [417, 101] width 39 height 9
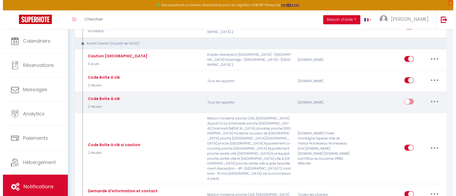
scroll to position [191, 0]
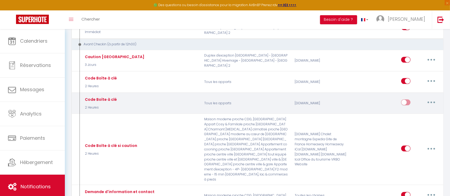
click at [430, 102] on icon "button" at bounding box center [431, 103] width 2 height 2
click at [406, 110] on link "Editer" at bounding box center [417, 114] width 39 height 9
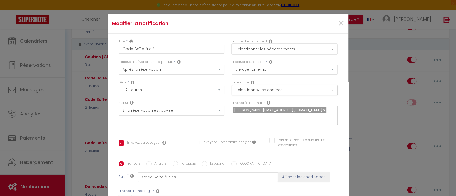
click at [251, 50] on button "Sélectionner les hébergements" at bounding box center [284, 49] width 106 height 10
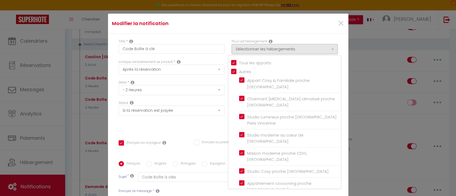
click at [231, 63] on input "Tous les apparts" at bounding box center [286, 62] width 110 height 5
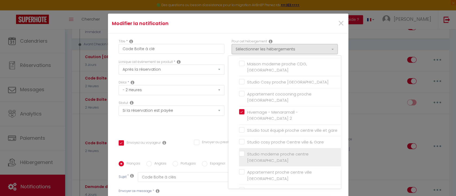
scroll to position [92, 0]
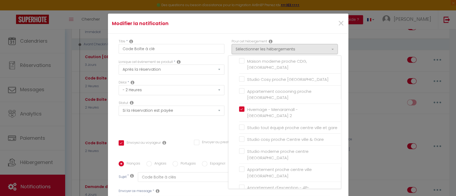
click at [152, 52] on input "Code Boîte à clé" at bounding box center [171, 49] width 106 height 10
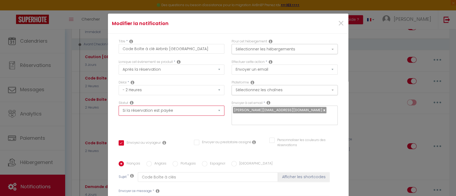
click at [141, 113] on select "Aucun Si la réservation est payée Si réservation non payée Si la caution a été …" at bounding box center [171, 111] width 106 height 10
click at [118, 106] on select "Aucun Si la réservation est payée Si réservation non payée Si la caution a été …" at bounding box center [171, 111] width 106 height 10
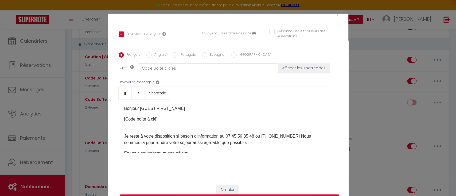
scroll to position [27, 0]
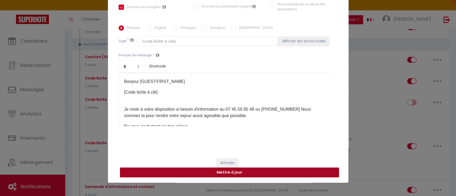
drag, startPoint x: 161, startPoint y: 172, endPoint x: 162, endPoint y: 154, distance: 17.6
click at [162, 154] on div "Annuler Mettre à jour" at bounding box center [228, 168] width 240 height 30
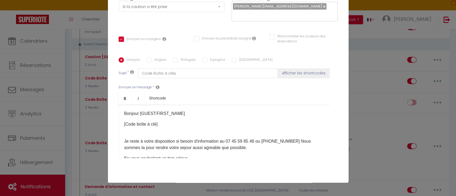
scroll to position [109, 0]
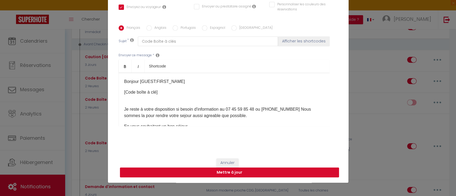
click at [172, 171] on button "Mettre à jour" at bounding box center [229, 173] width 219 height 10
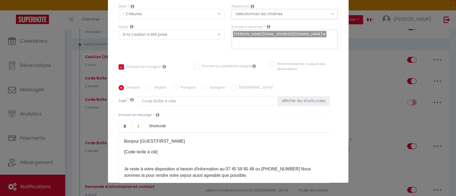
scroll to position [49, 0]
click at [159, 51] on div "Statut Aucun Si la réservation est payée Si réservation non payée Si la caution…" at bounding box center [171, 39] width 113 height 30
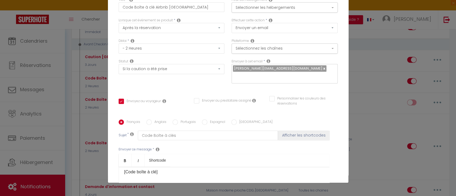
scroll to position [0, 0]
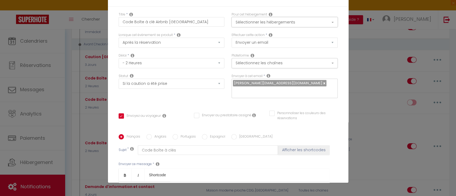
click at [268, 23] on button "Sélectionner les hébergements" at bounding box center [284, 22] width 106 height 10
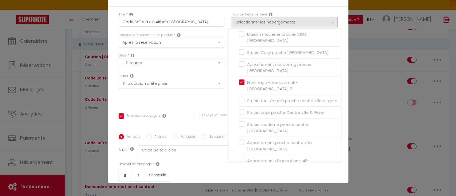
click at [181, 100] on div "Statut Aucun Si la réservation est payée Si réservation non payée Si la caution…" at bounding box center [171, 89] width 113 height 30
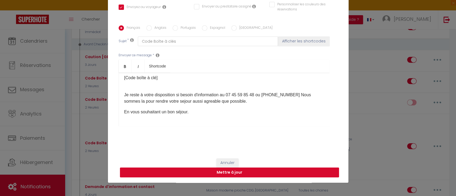
click at [212, 170] on button "Mettre à jour" at bounding box center [229, 173] width 219 height 10
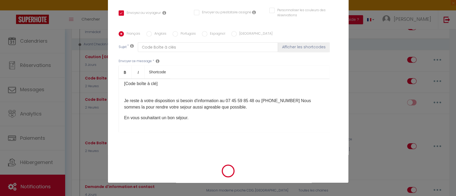
scroll to position [109, 0]
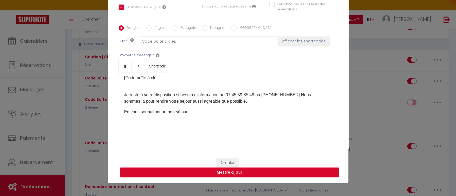
click at [188, 171] on button "Mettre à jour" at bounding box center [229, 173] width 219 height 10
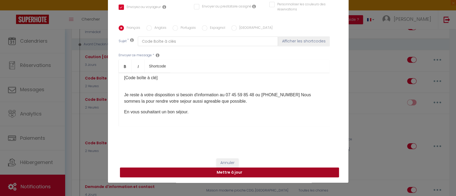
click at [188, 171] on button "Mettre à jour" at bounding box center [229, 173] width 219 height 10
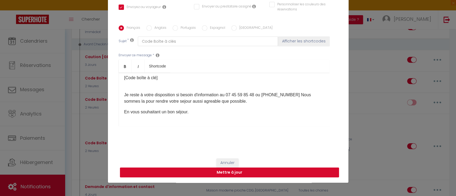
click at [256, 170] on button "Mettre à jour" at bounding box center [229, 173] width 219 height 10
click at [250, 175] on button "Mettre à jour" at bounding box center [229, 173] width 219 height 10
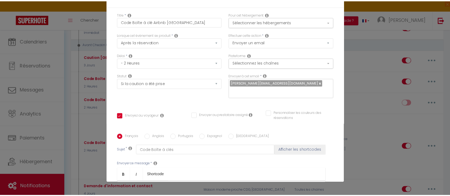
scroll to position [0, 0]
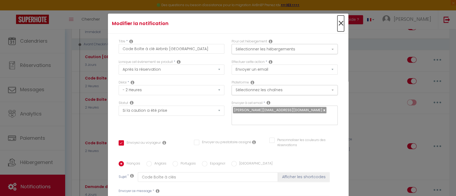
click at [337, 24] on span "×" at bounding box center [340, 23] width 7 height 16
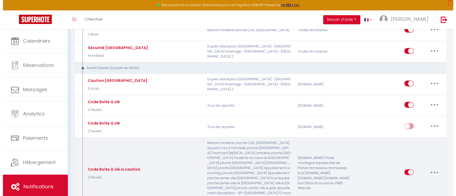
scroll to position [167, 0]
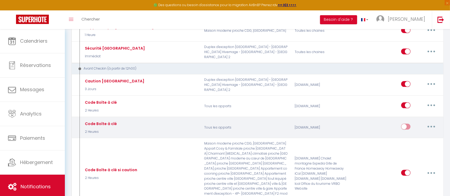
click at [134, 120] on div "Code Boîte à clé 2 Heures" at bounding box center [140, 127] width 121 height 15
click at [432, 122] on button "button" at bounding box center [431, 126] width 15 height 9
click at [411, 134] on link "Editer" at bounding box center [417, 138] width 39 height 9
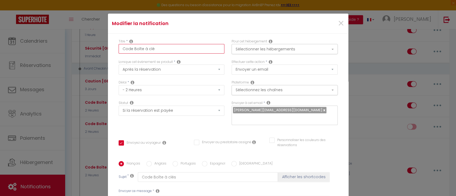
click at [166, 49] on input "Code Boîte à clé" at bounding box center [171, 49] width 106 height 10
click at [259, 52] on button "Sélectionner les hébergements" at bounding box center [284, 49] width 106 height 10
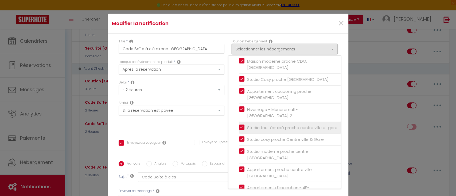
scroll to position [0, 0]
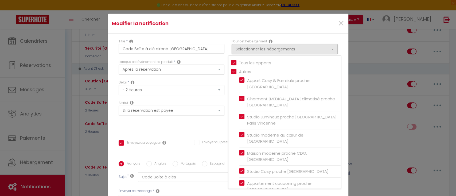
click at [239, 63] on input "Tous les apparts" at bounding box center [286, 62] width 110 height 5
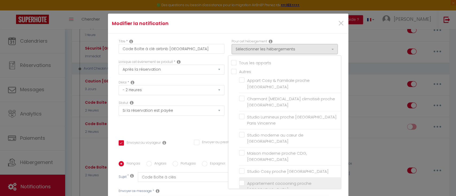
scroll to position [111, 0]
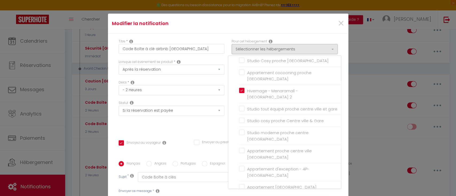
click at [213, 127] on div "Statut Aucun Si la réservation est payée Si réservation non payée Si la caution…" at bounding box center [171, 116] width 113 height 30
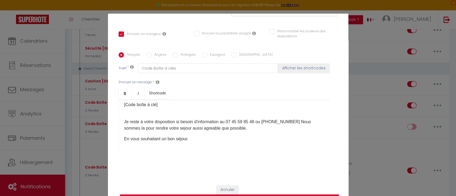
scroll to position [27, 0]
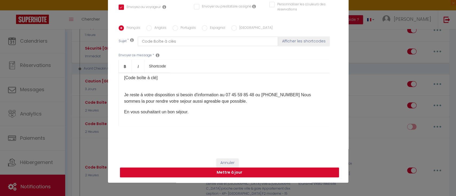
click at [246, 171] on button "Mettre à jour" at bounding box center [229, 173] width 219 height 10
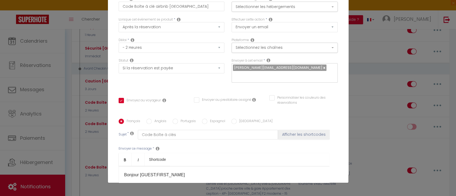
scroll to position [0, 0]
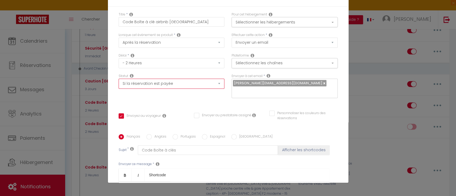
click at [183, 84] on select "Aucun Si la réservation est payée Si réservation non payée Si la caution a été …" at bounding box center [171, 84] width 106 height 10
click at [118, 79] on select "Aucun Si la réservation est payée Si réservation non payée Si la caution a été …" at bounding box center [171, 84] width 106 height 10
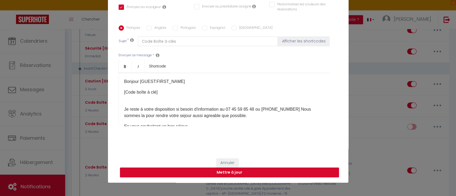
click at [253, 169] on button "Mettre à jour" at bounding box center [229, 173] width 219 height 10
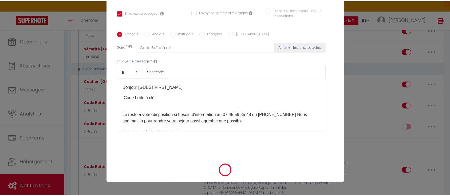
scroll to position [103, 0]
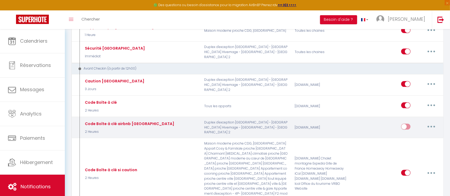
click at [408, 124] on input "checkbox" at bounding box center [405, 128] width 9 height 8
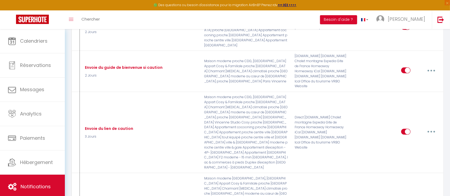
scroll to position [385, 0]
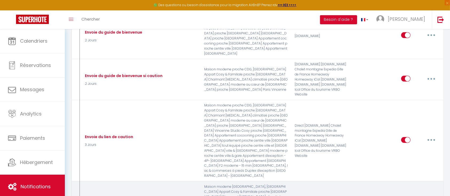
drag, startPoint x: 431, startPoint y: 158, endPoint x: 438, endPoint y: 157, distance: 6.5
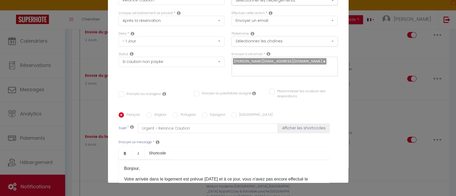
scroll to position [2, 0]
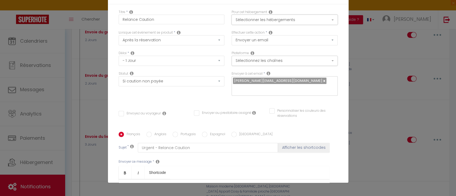
click at [256, 18] on button "Sélectionner les hébergements" at bounding box center [284, 20] width 106 height 10
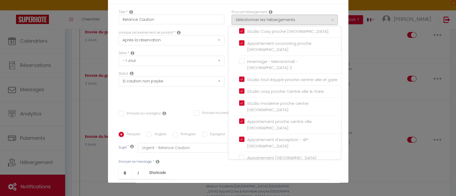
click at [239, 170] on input "Duplex d'exception [GEOGRAPHIC_DATA] - [GEOGRAPHIC_DATA]" at bounding box center [290, 172] width 102 height 5
click at [244, 185] on label "F2 moderne - 15 min [GEOGRAPHIC_DATA], lac & commerces à pieds" at bounding box center [290, 191] width 93 height 13
click at [239, 189] on input "F2 moderne - 15 min [GEOGRAPHIC_DATA], lac & commerces à pieds" at bounding box center [290, 191] width 102 height 5
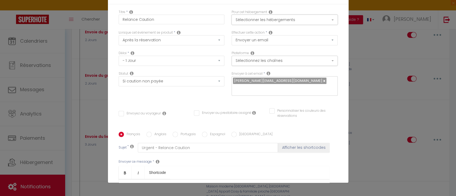
click at [250, 24] on button "Sélectionner les hébergements" at bounding box center [284, 20] width 106 height 10
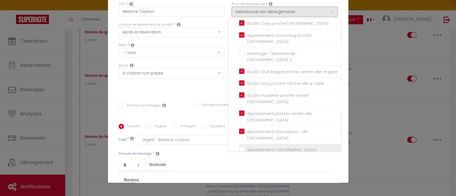
scroll to position [84, 0]
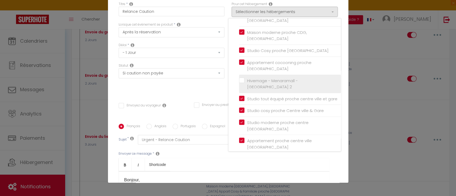
click at [239, 81] on input "Hivernage - Menaramall - [GEOGRAPHIC_DATA] 2" at bounding box center [290, 83] width 102 height 5
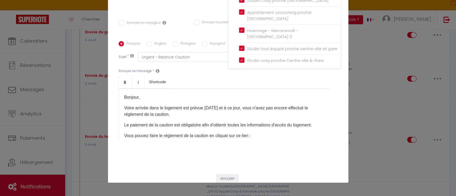
scroll to position [31, 0]
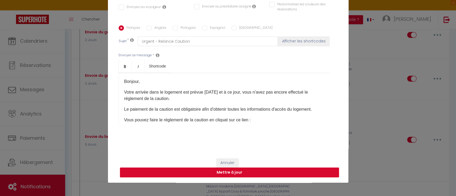
click at [249, 173] on button "Mettre à jour" at bounding box center [229, 173] width 219 height 10
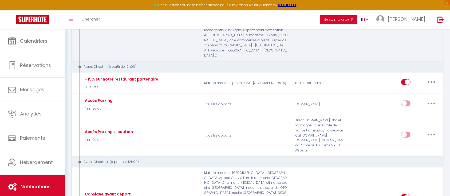
scroll to position [596, 0]
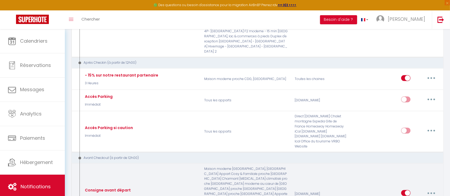
click at [426, 189] on button "button" at bounding box center [431, 193] width 15 height 9
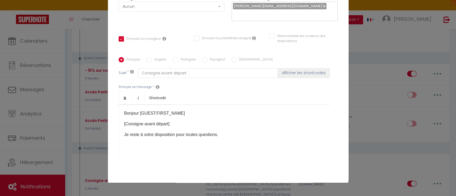
scroll to position [75, 0]
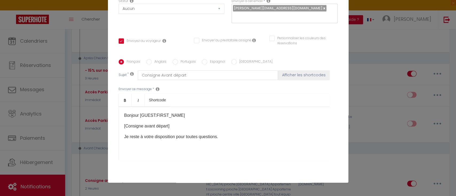
drag, startPoint x: 235, startPoint y: 97, endPoint x: 198, endPoint y: 120, distance: 43.7
click at [198, 120] on div "Bonjour [GUEST:FIRST_NAME] [Consigne avant départ]​ Je reste à votre dispositio…" at bounding box center [223, 133] width 211 height 53
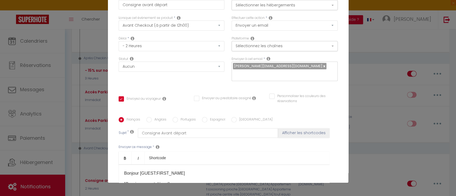
scroll to position [0, 0]
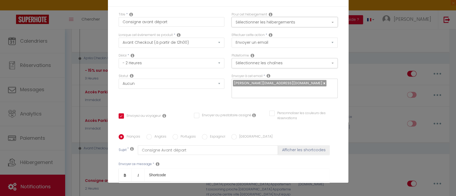
click at [284, 24] on button "Sélectionner les hébergements" at bounding box center [284, 22] width 106 height 10
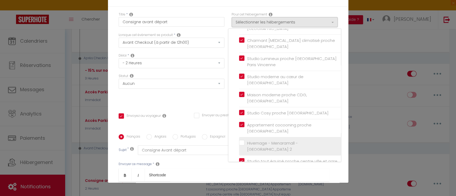
click at [239, 144] on input "Hivernage - Menaramall - [GEOGRAPHIC_DATA] 2" at bounding box center [290, 146] width 102 height 5
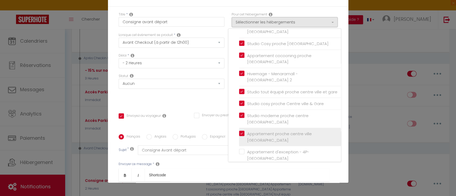
scroll to position [111, 0]
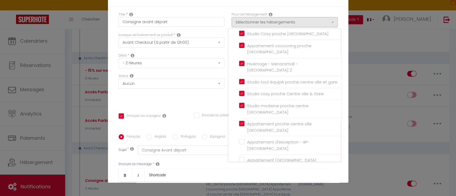
click at [239, 173] on input "Duplex d'exception [GEOGRAPHIC_DATA] - [GEOGRAPHIC_DATA]" at bounding box center [290, 175] width 102 height 5
click at [239, 191] on input "F2 moderne - 15 min [GEOGRAPHIC_DATA], lac & commerces à pieds" at bounding box center [290, 193] width 102 height 5
click at [197, 102] on div "Statut Aucun Si la réservation est payée Si réservation non payée Si la caution…" at bounding box center [171, 89] width 113 height 30
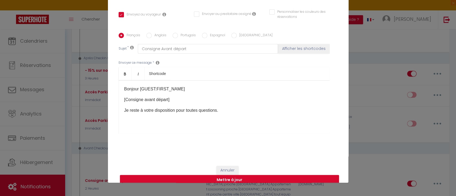
scroll to position [109, 0]
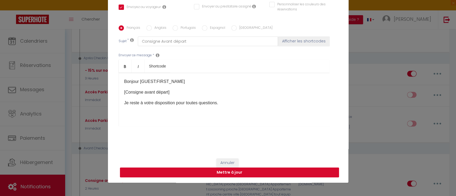
click at [267, 174] on button "Mettre à jour" at bounding box center [229, 173] width 219 height 10
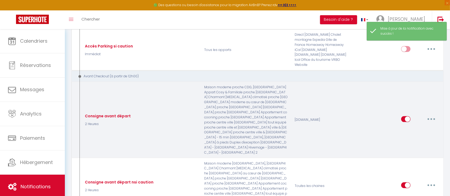
scroll to position [679, 0]
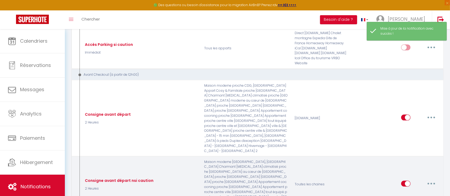
click at [430, 180] on button "button" at bounding box center [431, 184] width 15 height 9
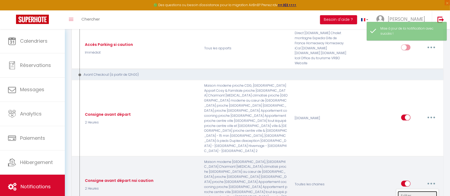
click at [407, 191] on link "Editer" at bounding box center [417, 195] width 39 height 9
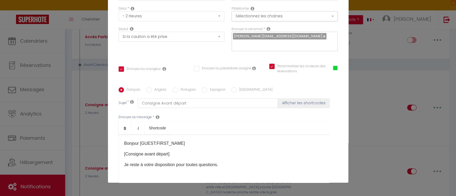
scroll to position [0, 0]
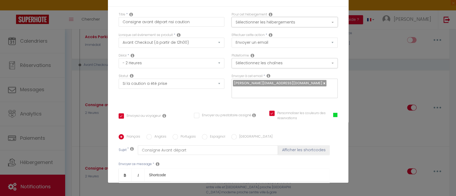
click at [261, 21] on button "Sélectionner les hébergements" at bounding box center [284, 22] width 106 height 10
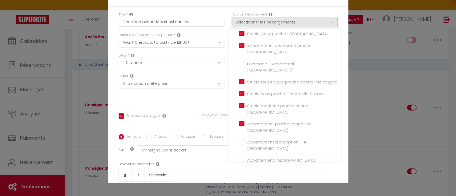
click at [239, 173] on input "Duplex d'exception [GEOGRAPHIC_DATA] - [GEOGRAPHIC_DATA]" at bounding box center [290, 175] width 102 height 5
click at [244, 187] on label "F2 moderne - 15 min [GEOGRAPHIC_DATA], lac & commerces à pieds" at bounding box center [290, 193] width 93 height 13
click at [239, 191] on input "F2 moderne - 15 min [GEOGRAPHIC_DATA], lac & commerces à pieds" at bounding box center [290, 193] width 102 height 5
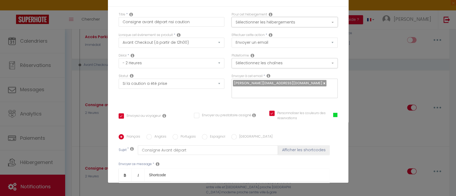
click at [253, 18] on button "Sélectionner les hébergements" at bounding box center [284, 22] width 106 height 10
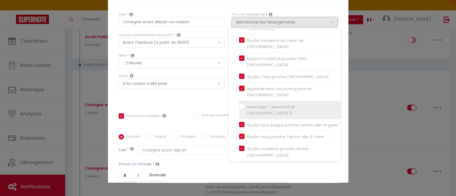
scroll to position [64, 0]
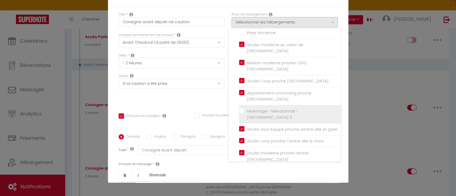
click at [239, 112] on input "Hivernage - Menaramall - [GEOGRAPHIC_DATA] 2" at bounding box center [290, 114] width 102 height 5
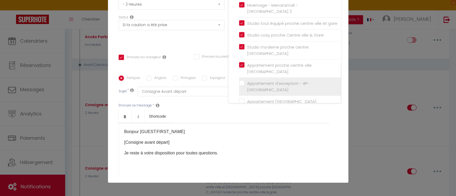
scroll to position [109, 0]
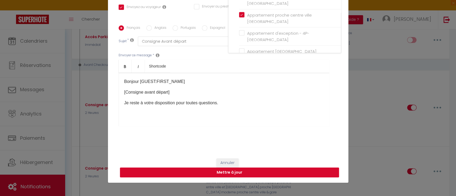
click at [232, 173] on button "Mettre à jour" at bounding box center [229, 173] width 219 height 10
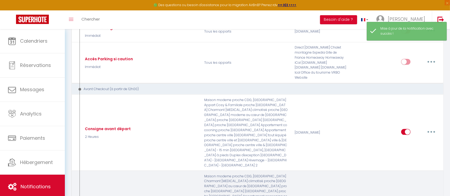
scroll to position [650, 0]
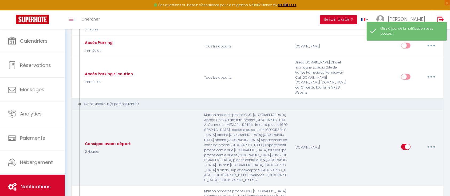
click at [427, 143] on button "button" at bounding box center [431, 147] width 15 height 9
click at [412, 155] on link "Editer" at bounding box center [417, 159] width 39 height 9
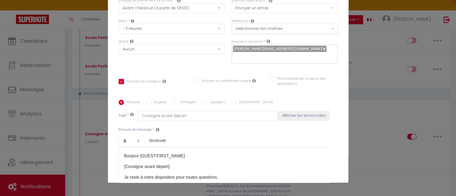
scroll to position [34, 0]
click at [260, 27] on button "Sélectionnez les chaînes" at bounding box center [284, 29] width 106 height 10
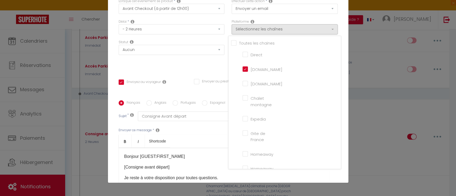
click at [199, 64] on div "Statut Aucun Si la réservation est payée Si réservation non payée Si la caution…" at bounding box center [171, 55] width 113 height 30
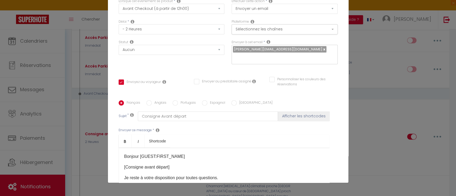
scroll to position [19, 0]
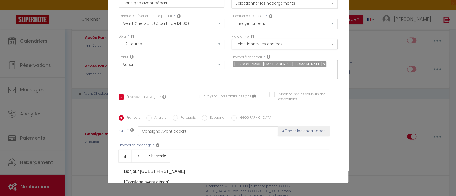
click at [261, 3] on button "Sélectionner les hébergements" at bounding box center [284, 3] width 106 height 10
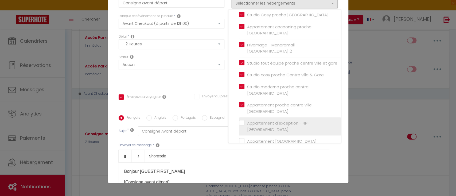
scroll to position [68, 0]
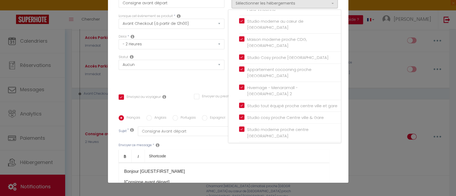
click at [185, 79] on div "Statut Aucun Si la réservation est payée Si réservation non payée Si la caution…" at bounding box center [171, 70] width 113 height 30
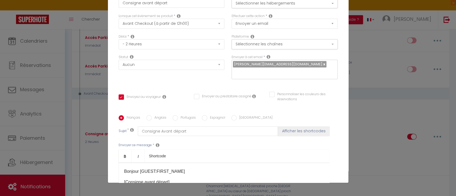
scroll to position [109, 0]
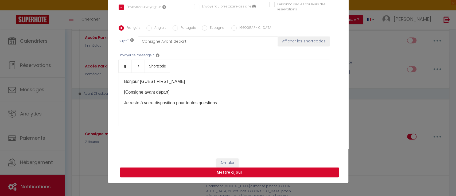
click at [235, 172] on button "Mettre à jour" at bounding box center [229, 173] width 219 height 10
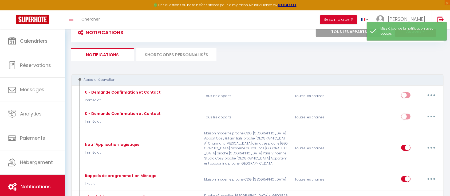
scroll to position [0, 0]
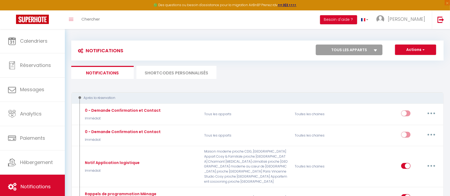
click at [179, 72] on li "SHORTCODES PERSONNALISÉS" at bounding box center [176, 72] width 80 height 13
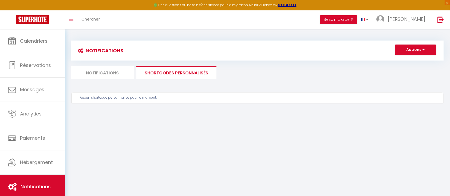
click at [120, 69] on li "Notifications" at bounding box center [102, 72] width 62 height 13
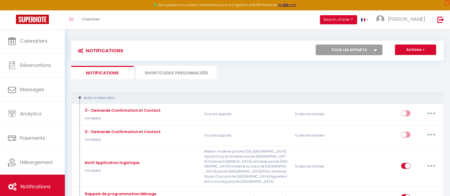
click at [179, 73] on li "SHORTCODES PERSONNALISÉS" at bounding box center [176, 72] width 80 height 13
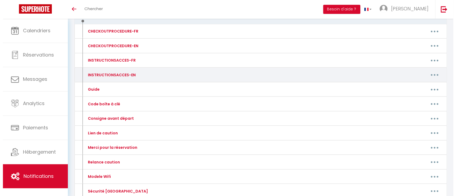
scroll to position [89, 0]
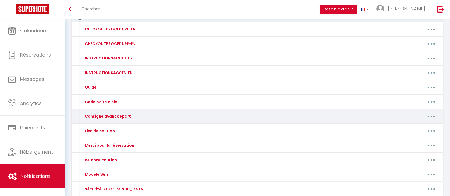
click at [429, 114] on button "button" at bounding box center [431, 116] width 15 height 9
click at [410, 128] on link "Editer" at bounding box center [417, 128] width 39 height 9
type input "Consigne avant départ"
type textarea "Consigne avant départ du logement"
type textarea "J'espère que votre séjour se déroule bien. Nous vous rappellons que le check ou…"
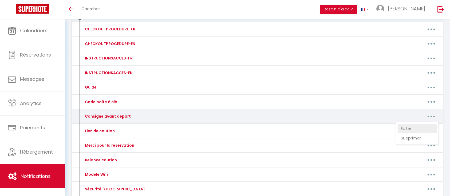
type textarea "J'espère que votre séjour se déroule bien. Nous vous rappellons que le check ou…"
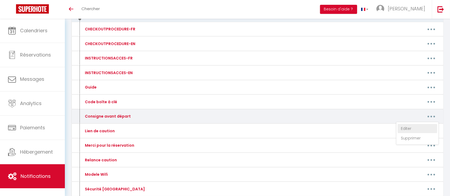
type textarea "J'espère que votre séjour se déroule bien. Nous vous rappellons que le check ou…"
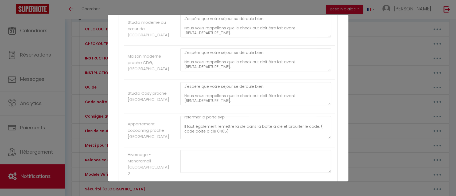
scroll to position [32, 0]
click at [251, 102] on textarea "J'espère que votre séjour se déroule bien. Nous vous rappellons que le check ou…" at bounding box center [255, 93] width 151 height 23
drag, startPoint x: 182, startPoint y: 87, endPoint x: 261, endPoint y: 104, distance: 81.1
click at [261, 104] on textarea "J'espère que votre séjour se déroule bien. Nous vous rappellons que le check ou…" at bounding box center [255, 93] width 151 height 23
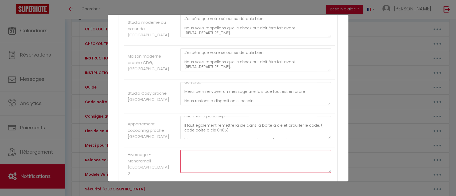
click at [203, 155] on textarea at bounding box center [255, 161] width 151 height 23
paste textarea "J'espère que votre séjour se déroule bien. Nous vous rappellons que le check ou…"
click at [232, 165] on textarea "J'espère que votre séjour se déroule bien. Nous vous rappellons que le check ou…" at bounding box center [255, 161] width 151 height 23
drag, startPoint x: 209, startPoint y: 166, endPoint x: 224, endPoint y: 165, distance: 14.8
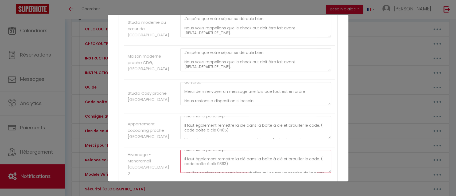
click at [224, 165] on textarea "J'espère que votre séjour se déroule bien. Nous vous rappellons que le check ou…" at bounding box center [255, 161] width 151 height 23
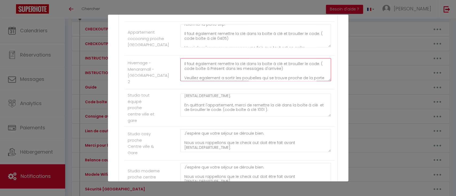
scroll to position [0, 0]
drag, startPoint x: 251, startPoint y: 79, endPoint x: 178, endPoint y: 58, distance: 75.8
click at [178, 58] on li "Hivernage - Menaramall - Babylone 2 J'espère que votre séjour se déroule bien. …" at bounding box center [229, 73] width 210 height 34
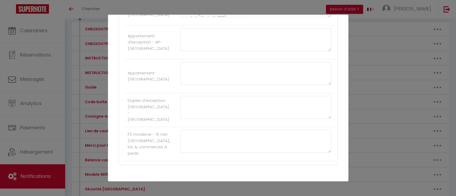
scroll to position [522, 0]
type textarea "J'espère que votre séjour se déroule bien. Nous vous rappellons que le check ou…"
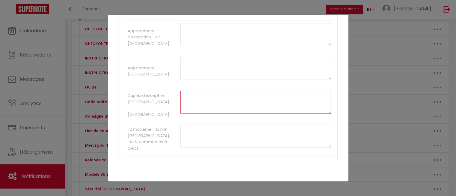
click at [191, 102] on textarea at bounding box center [255, 102] width 151 height 23
paste textarea "J'espère que votre séjour se déroule bien. Nous vous rappellons que le check ou…"
type textarea "J'espère que votre séjour se déroule bien. Nous vous rappellons que le check ou…"
click at [202, 142] on textarea at bounding box center [255, 136] width 151 height 23
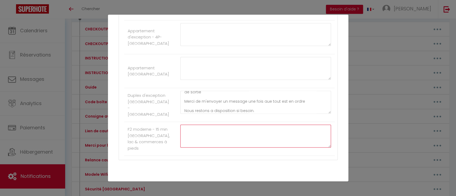
paste textarea "J'espère que votre séjour se déroule bien. Nous vous rappellons que le check ou…"
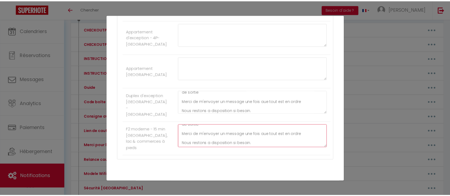
scroll to position [549, 0]
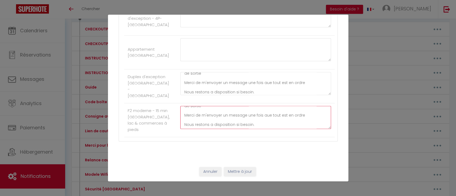
type textarea "J'espère que votre séjour se déroule bien. Nous vous rappellons que le check ou…"
click at [229, 169] on button "Mettre à jour" at bounding box center [240, 171] width 32 height 9
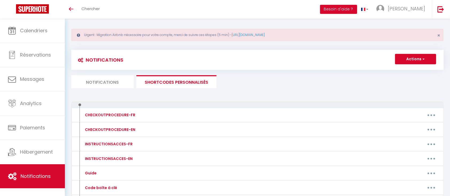
scroll to position [0, 0]
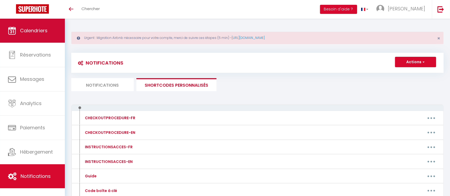
click at [27, 29] on span "Calendriers" at bounding box center [33, 30] width 27 height 7
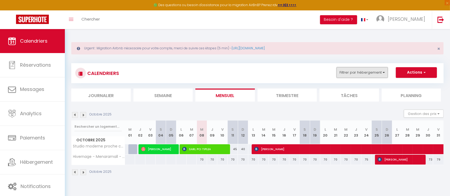
click at [367, 73] on button "Filtrer par hébergement" at bounding box center [362, 72] width 51 height 11
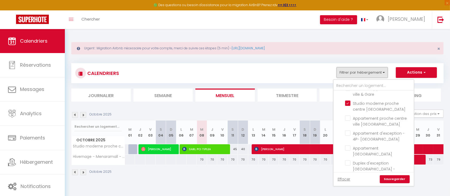
scroll to position [163, 0]
click at [350, 160] on input "Duplex d'exception [GEOGRAPHIC_DATA] - [GEOGRAPHIC_DATA]" at bounding box center [378, 162] width 67 height 5
checkbox input "true"
checkbox input "false"
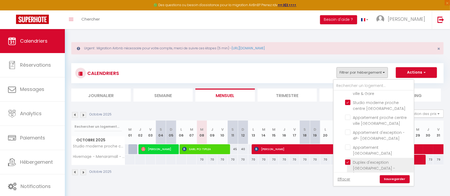
checkbox input "false"
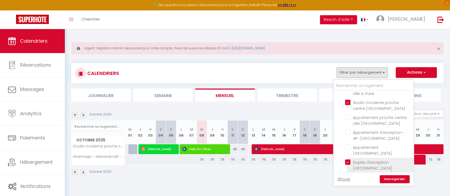
checkbox input "false"
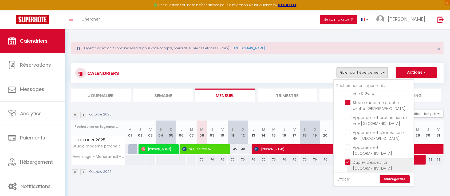
checkbox input "false"
click at [390, 178] on link "Sauvegarder" at bounding box center [395, 179] width 30 height 8
